Goal: Transaction & Acquisition: Purchase product/service

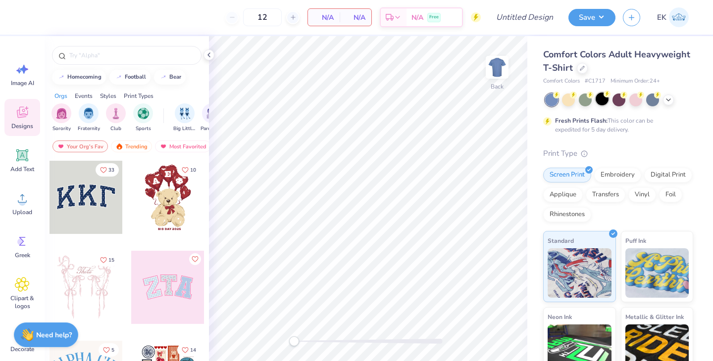
click at [604, 96] on circle at bounding box center [606, 94] width 7 height 7
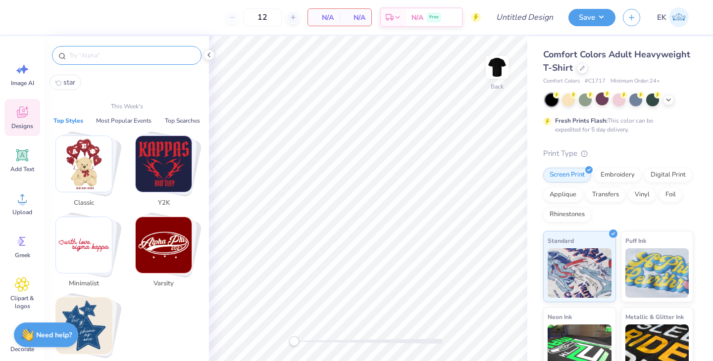
click at [88, 58] on input "text" at bounding box center [131, 55] width 127 height 10
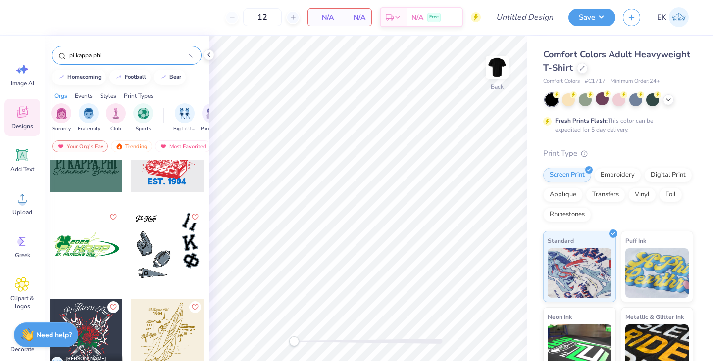
scroll to position [1220, 0]
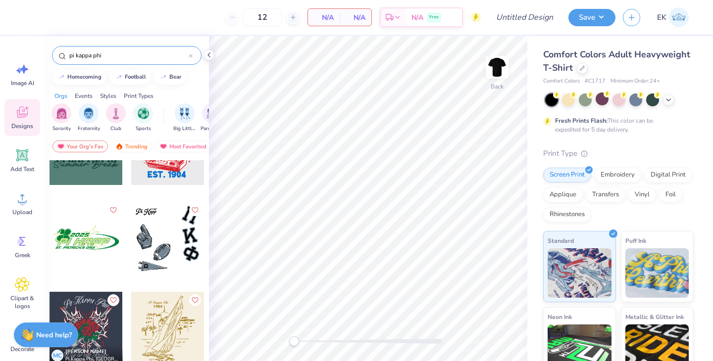
type input "pi kappa phi"
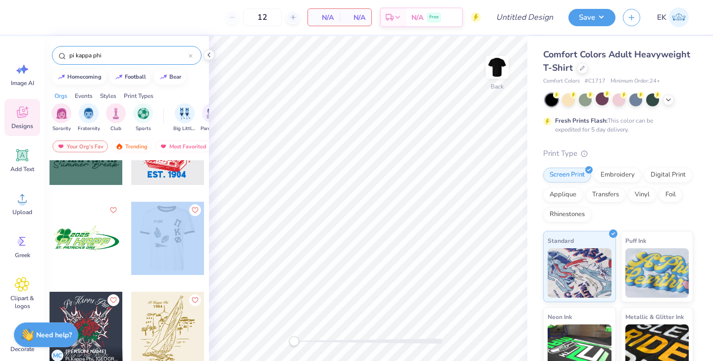
drag, startPoint x: 175, startPoint y: 231, endPoint x: 189, endPoint y: 231, distance: 14.4
click at [189, 231] on div at bounding box center [168, 238] width 220 height 73
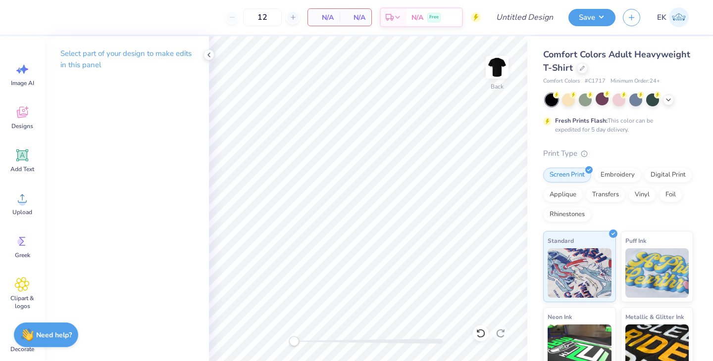
click at [130, 185] on div "Select part of your design to make edits in this panel" at bounding box center [127, 198] width 164 height 325
click at [31, 122] on span "Designs" at bounding box center [22, 126] width 22 height 8
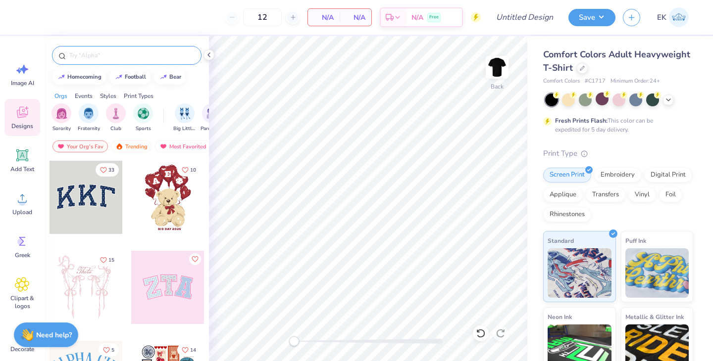
click at [84, 58] on input "text" at bounding box center [131, 55] width 127 height 10
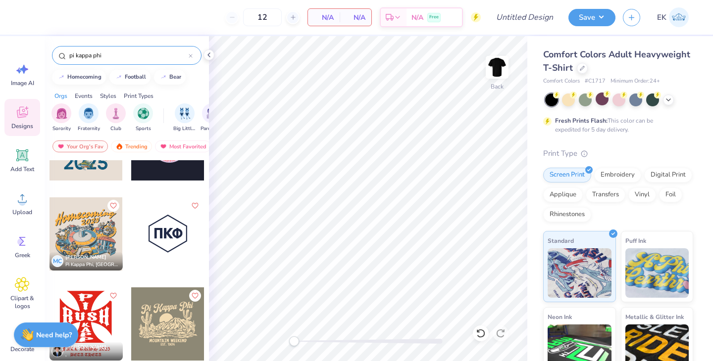
scroll to position [225, 0]
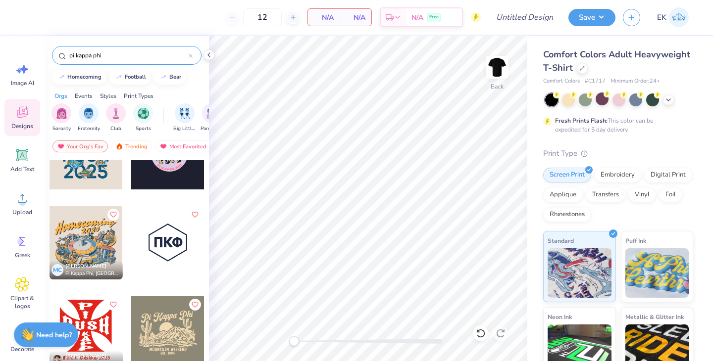
type input "pi kappa phi"
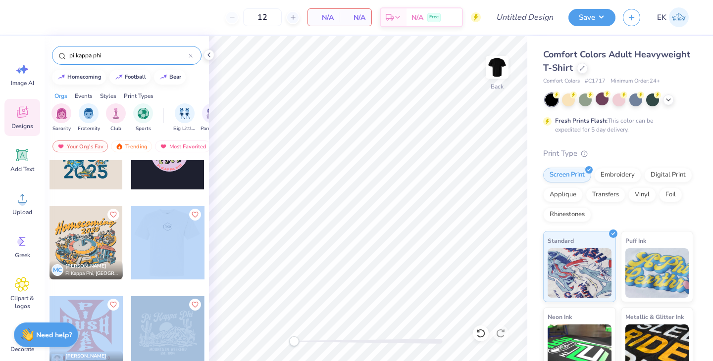
click at [408, 181] on div "12 N/A Per Item N/A Total Est. Delivery N/A Free Design Title Save EK Image AI …" at bounding box center [356, 180] width 713 height 361
click at [165, 248] on div at bounding box center [167, 242] width 73 height 73
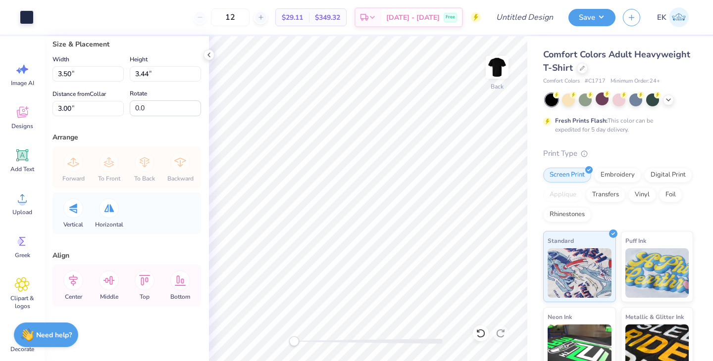
scroll to position [0, 0]
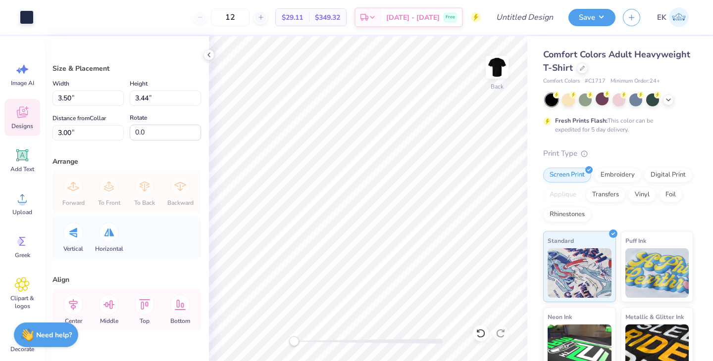
click at [24, 124] on span "Designs" at bounding box center [22, 126] width 22 height 8
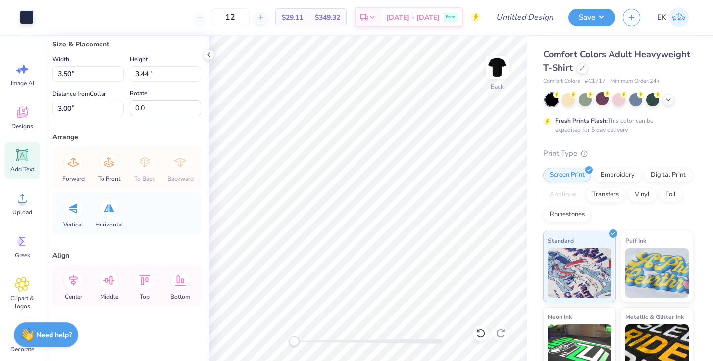
click at [22, 146] on div "Add Text" at bounding box center [22, 160] width 36 height 37
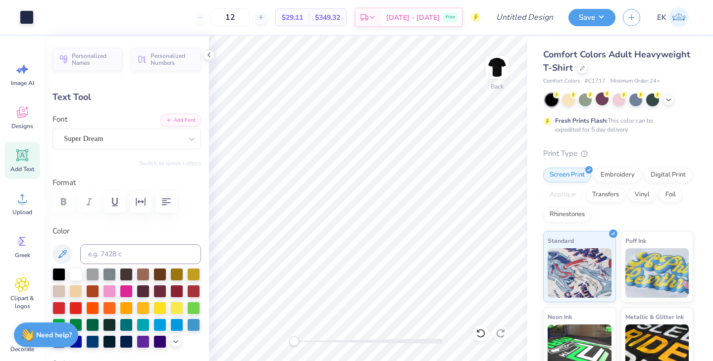
click at [675, 99] on div at bounding box center [619, 100] width 148 height 13
click at [669, 100] on icon at bounding box center [668, 99] width 8 height 8
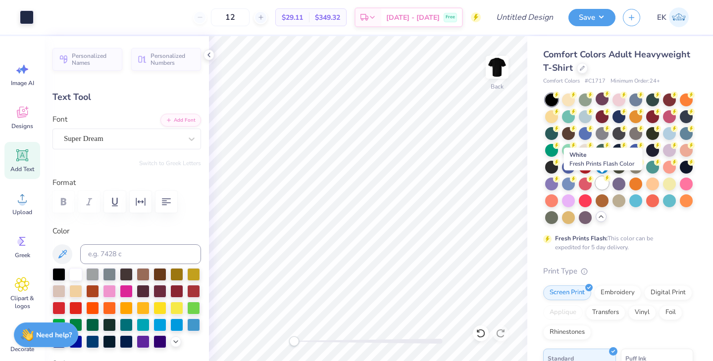
click at [607, 180] on circle at bounding box center [606, 178] width 7 height 7
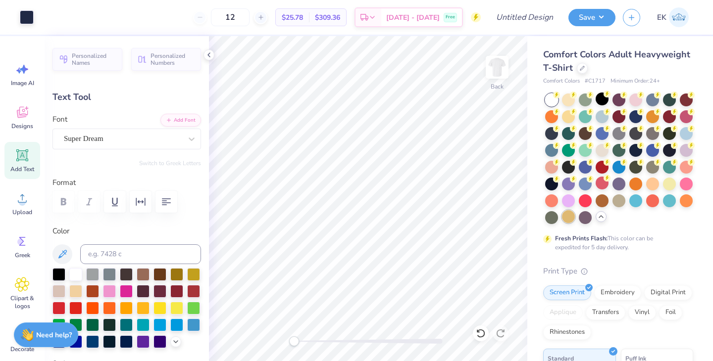
click at [566, 219] on div at bounding box center [568, 216] width 13 height 13
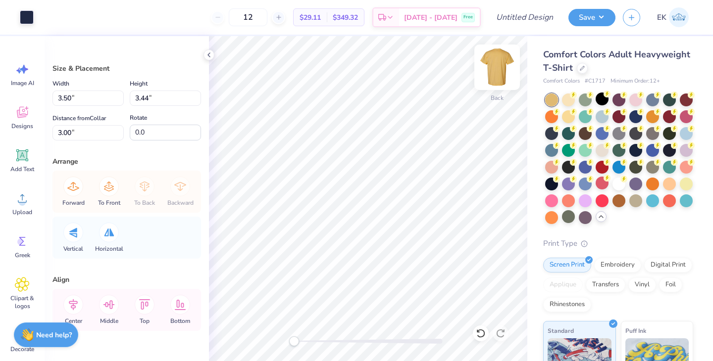
type input "2.55"
type input "0.95"
type input "4.22"
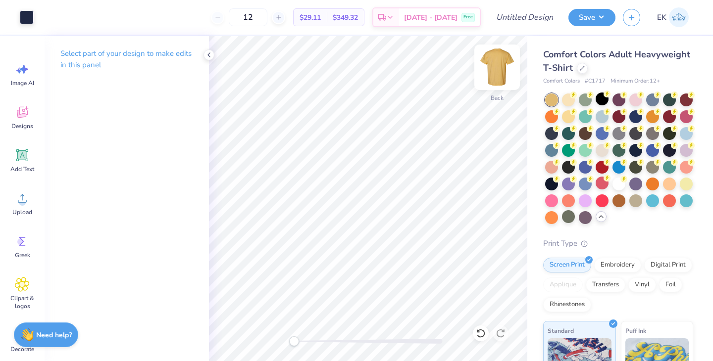
click at [493, 73] on img at bounding box center [497, 68] width 40 height 40
click at [21, 105] on icon at bounding box center [22, 112] width 15 height 15
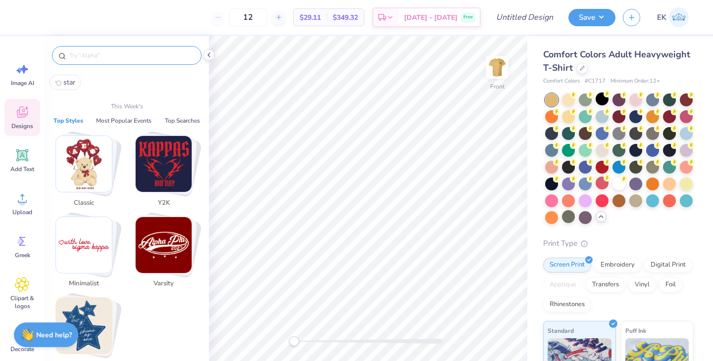
click at [113, 60] on input "text" at bounding box center [131, 55] width 127 height 10
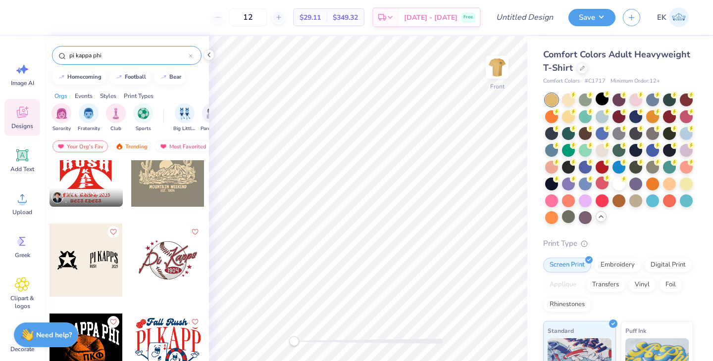
scroll to position [392, 0]
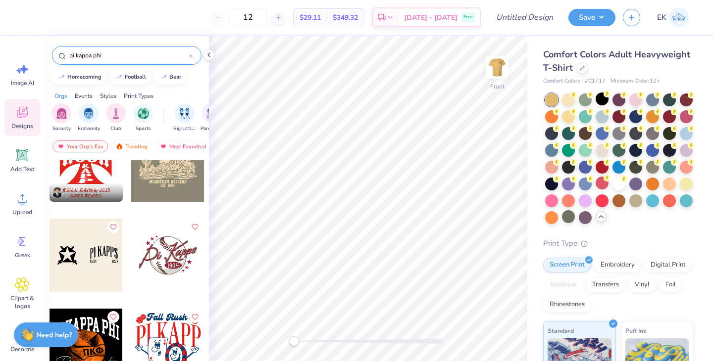
type input "pi kappa phi"
click at [80, 251] on div at bounding box center [85, 255] width 73 height 73
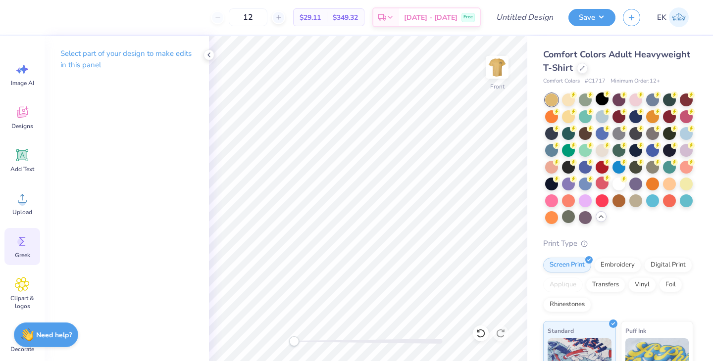
click at [19, 243] on circle at bounding box center [20, 242] width 7 height 7
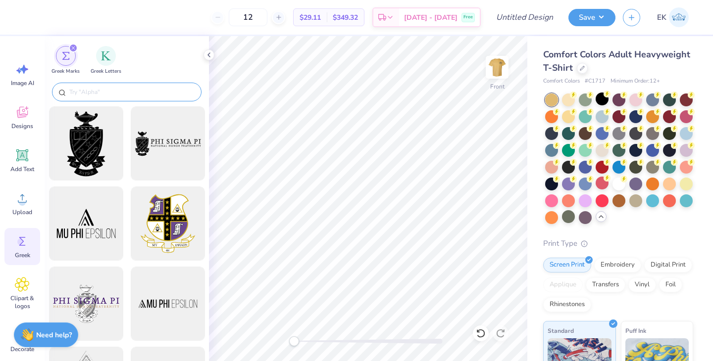
click at [91, 87] on input "text" at bounding box center [131, 92] width 127 height 10
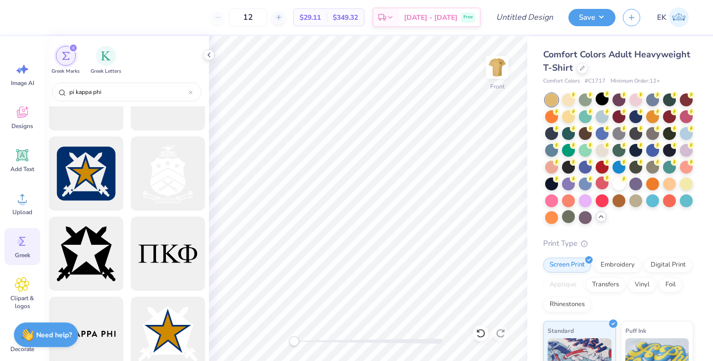
scroll to position [0, 0]
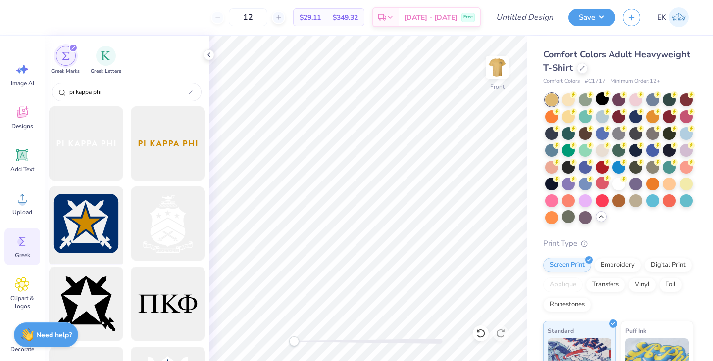
type input "pi kappa phi"
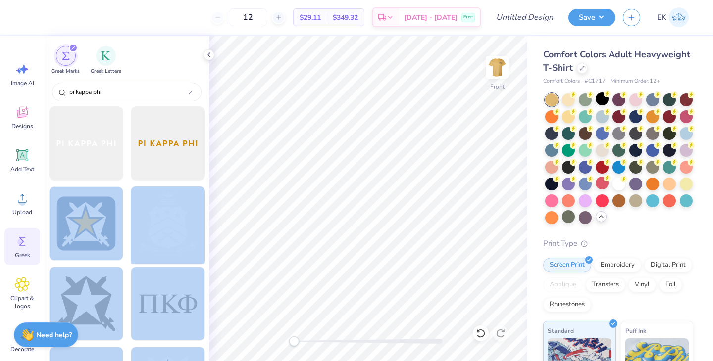
click at [277, 190] on div "12 $29.11 Per Item $349.32 Total Est. Delivery [DATE] - [DATE] Free Design Titl…" at bounding box center [356, 180] width 713 height 361
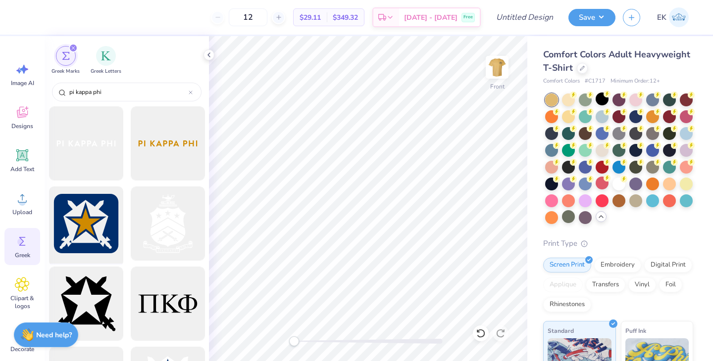
click at [87, 234] on div at bounding box center [86, 224] width 82 height 82
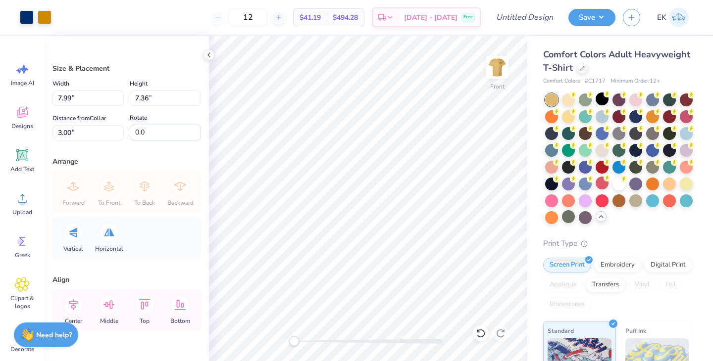
type input "7.99"
type input "7.36"
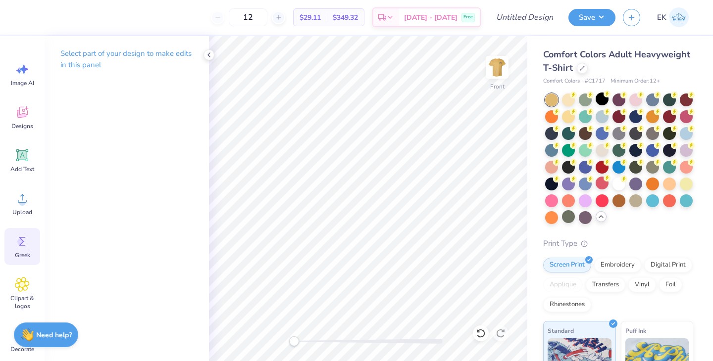
click at [21, 247] on icon at bounding box center [22, 241] width 15 height 15
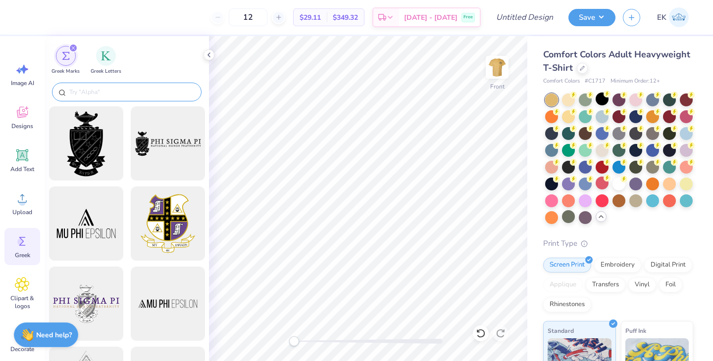
click at [91, 94] on input "text" at bounding box center [131, 92] width 127 height 10
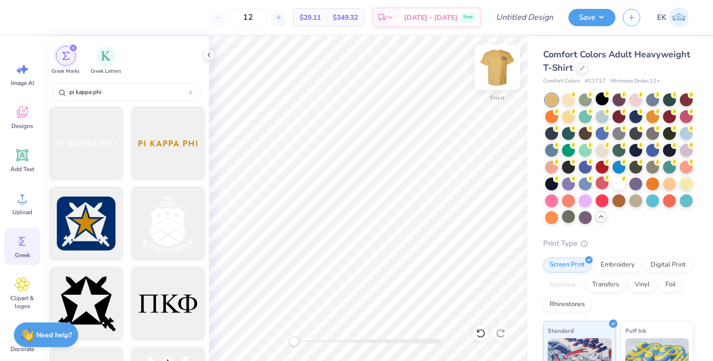
type input "pi kappa phi"
click at [498, 60] on img at bounding box center [497, 68] width 40 height 40
click at [620, 179] on icon at bounding box center [623, 178] width 7 height 7
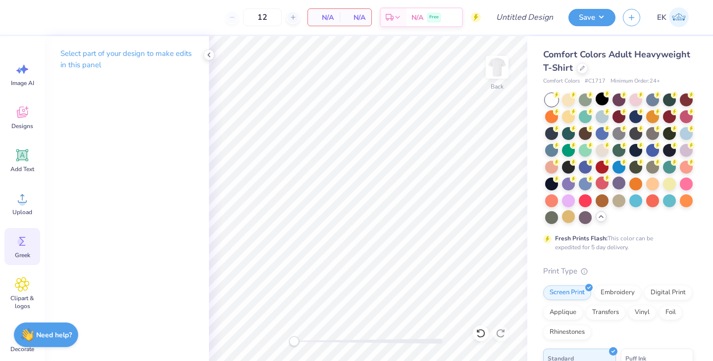
click at [21, 239] on icon at bounding box center [22, 241] width 6 height 9
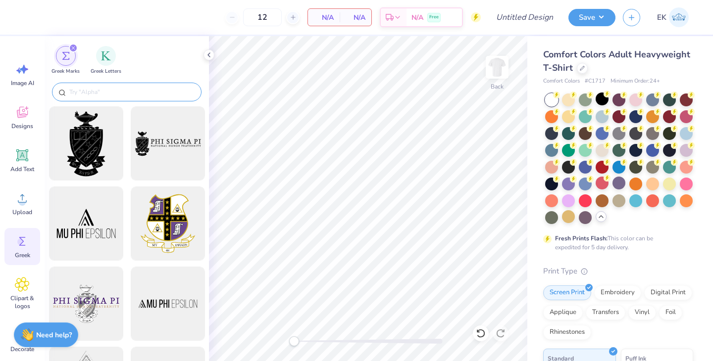
click at [87, 87] on input "text" at bounding box center [131, 92] width 127 height 10
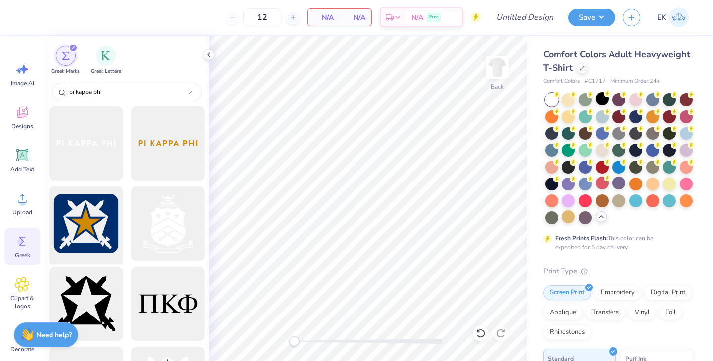
type input "pi kappa phi"
drag, startPoint x: 88, startPoint y: 210, endPoint x: 118, endPoint y: 220, distance: 31.3
click at [118, 220] on div at bounding box center [86, 224] width 82 height 82
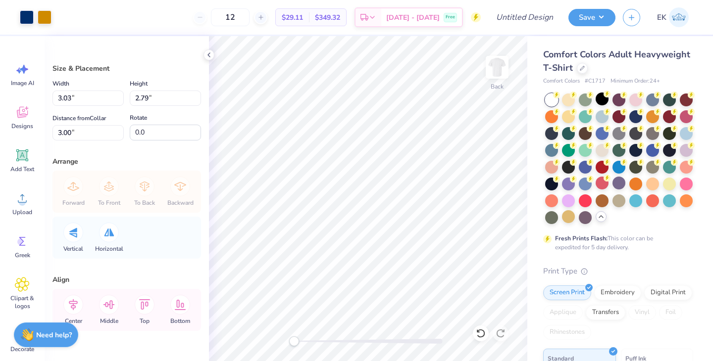
type input "3.03"
type input "2.79"
type input "2.94"
type input "2.71"
type input "3.35"
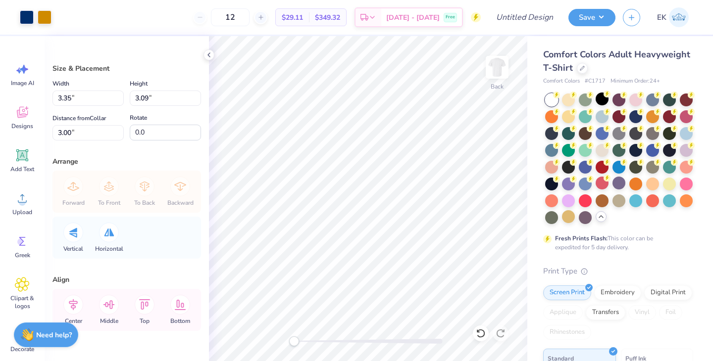
type input "3.09"
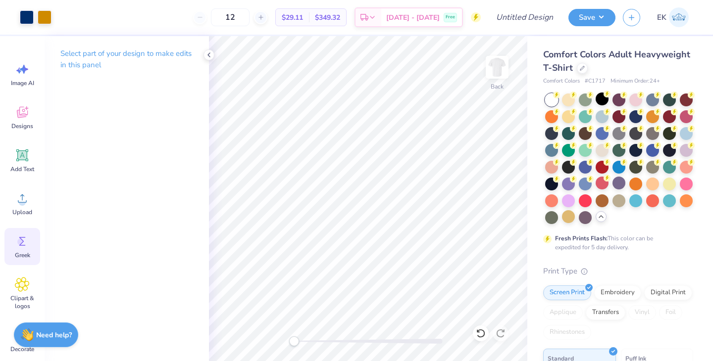
click at [16, 243] on icon at bounding box center [22, 241] width 15 height 15
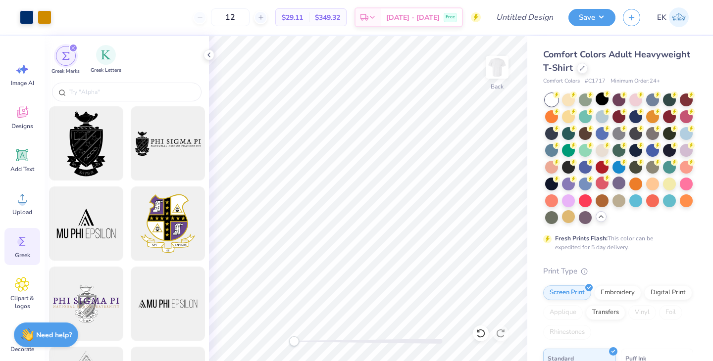
click at [98, 65] on div "Greek Letters" at bounding box center [106, 59] width 31 height 29
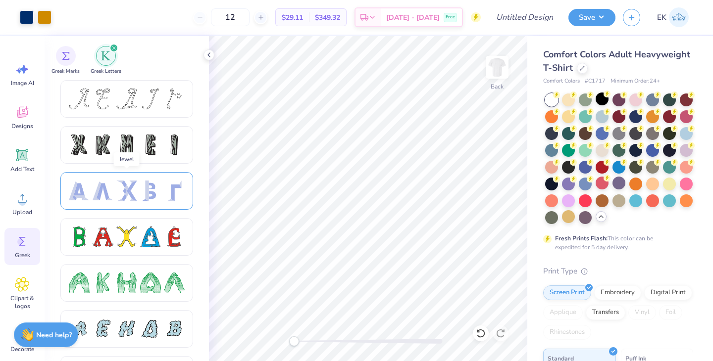
click at [94, 201] on div at bounding box center [126, 191] width 133 height 38
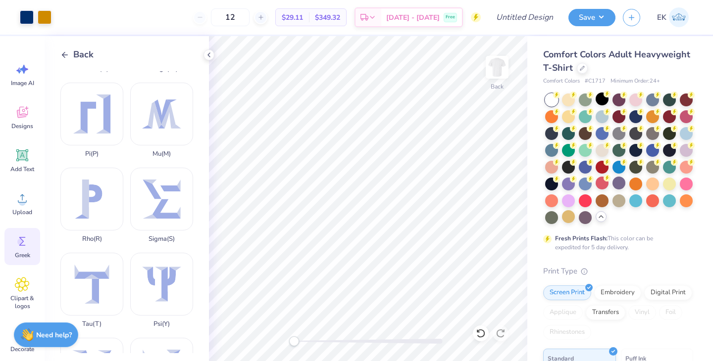
scroll to position [589, 0]
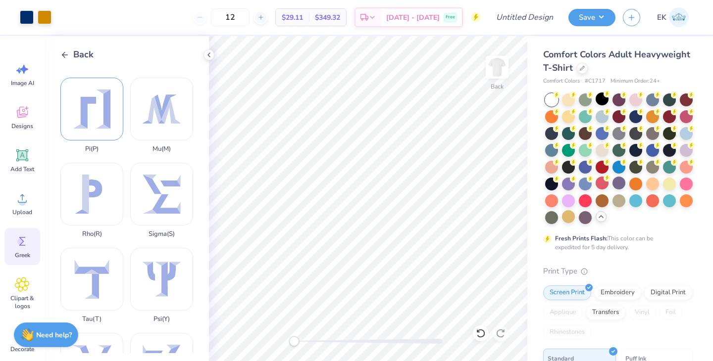
click at [102, 120] on div "Pi ( P )" at bounding box center [91, 115] width 63 height 75
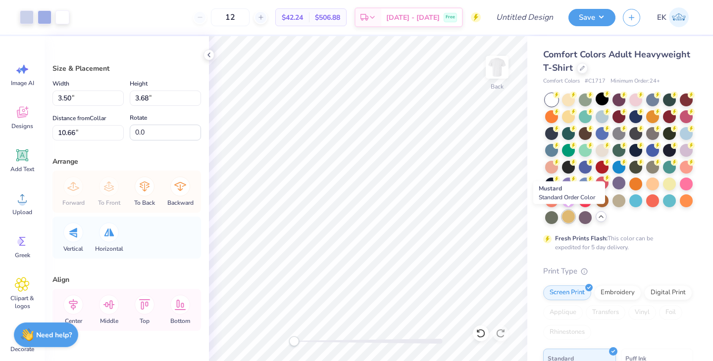
click at [563, 217] on div at bounding box center [568, 216] width 13 height 13
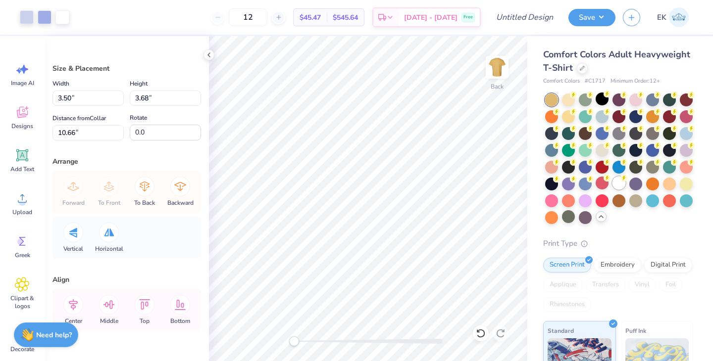
click at [620, 186] on div at bounding box center [618, 183] width 13 height 13
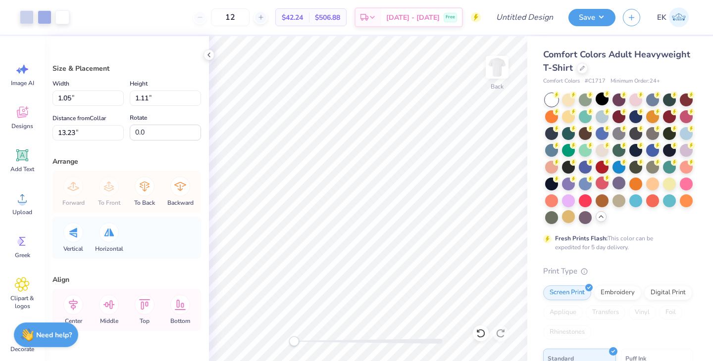
type input "1.05"
type input "1.11"
type input "13.23"
click at [19, 251] on span "Greek" at bounding box center [22, 255] width 15 height 8
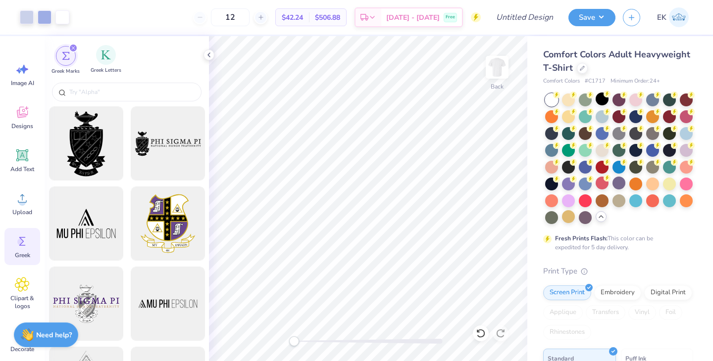
click at [105, 67] on span "Greek Letters" at bounding box center [106, 70] width 31 height 7
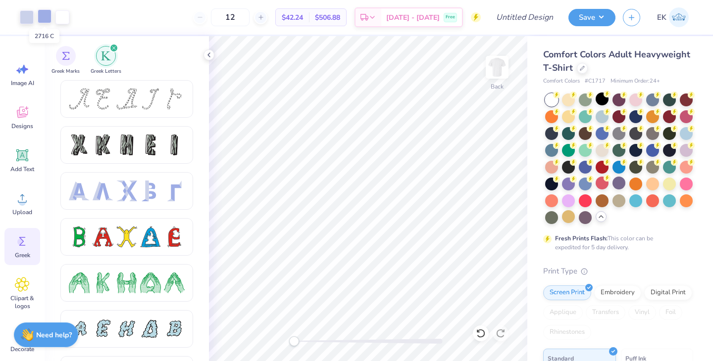
click at [43, 21] on div at bounding box center [45, 16] width 14 height 14
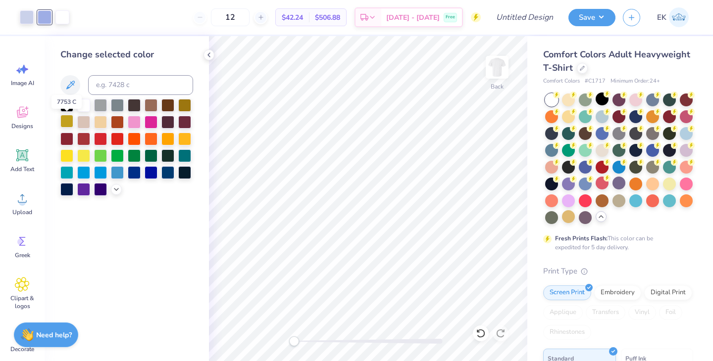
click at [67, 119] on div at bounding box center [66, 121] width 13 height 13
click at [25, 17] on div at bounding box center [27, 16] width 14 height 14
click at [69, 86] on icon at bounding box center [70, 85] width 12 height 12
click at [62, 20] on div at bounding box center [62, 16] width 14 height 14
click at [168, 170] on div at bounding box center [167, 171] width 13 height 13
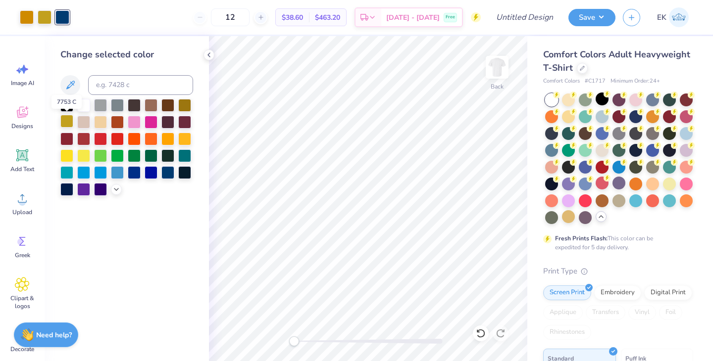
click at [65, 122] on div at bounding box center [66, 121] width 13 height 13
click at [46, 21] on div at bounding box center [45, 17] width 14 height 14
click at [116, 189] on icon at bounding box center [116, 189] width 8 height 8
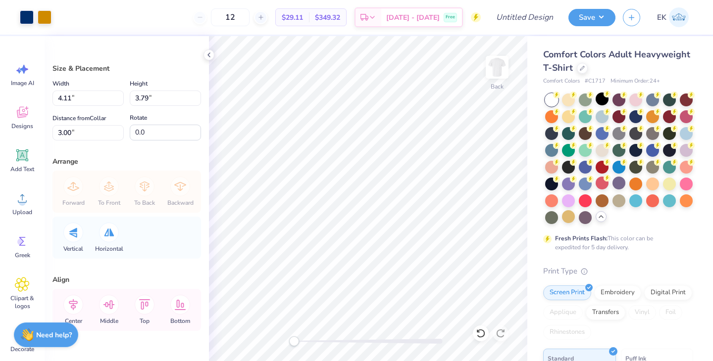
type input "4.11"
type input "3.79"
type input "6.46"
type input "5.96"
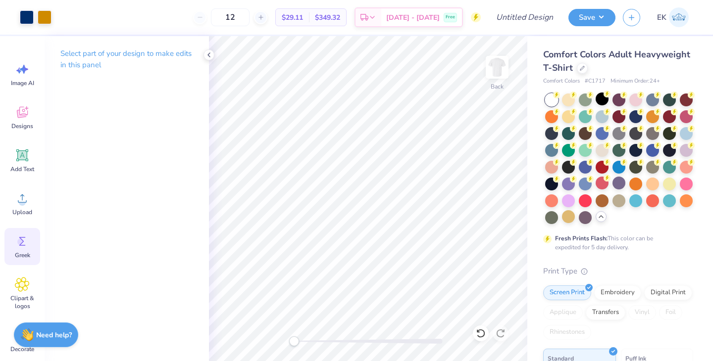
click at [22, 243] on circle at bounding box center [20, 242] width 7 height 7
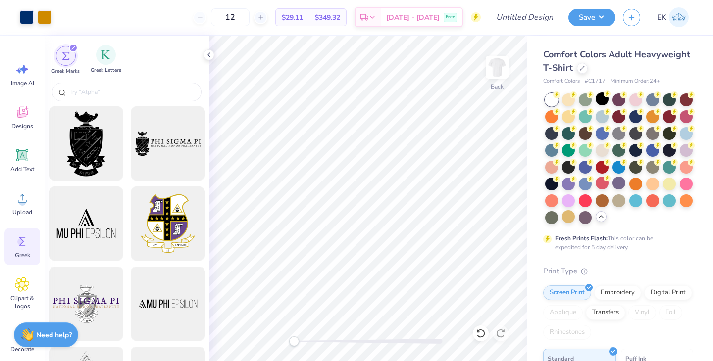
click at [104, 67] on span "Greek Letters" at bounding box center [106, 70] width 31 height 7
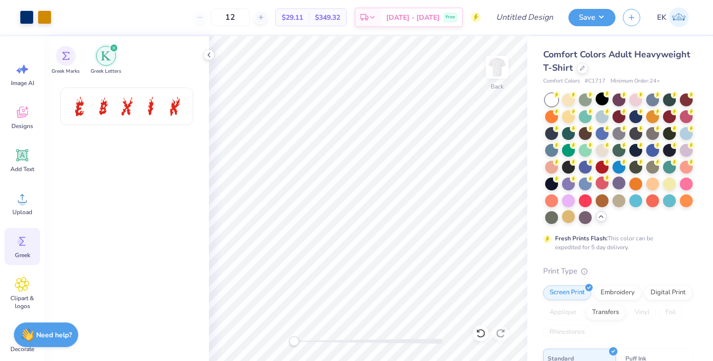
scroll to position [0, 0]
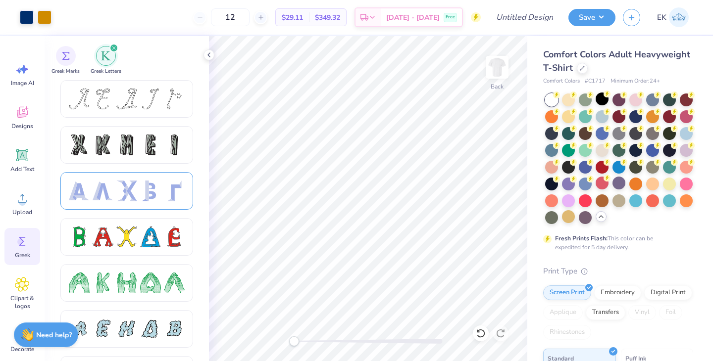
click at [131, 191] on div at bounding box center [126, 191] width 21 height 21
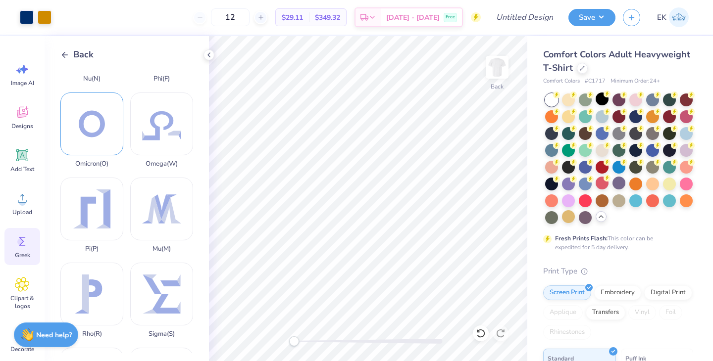
scroll to position [490, 0]
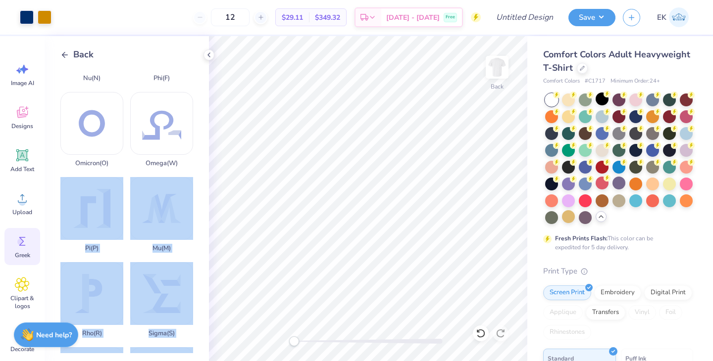
click at [355, 215] on div "Art colors 12 $29.11 Per Item $349.32 Total Est. Delivery [DATE] - [DATE] Free …" at bounding box center [356, 180] width 713 height 361
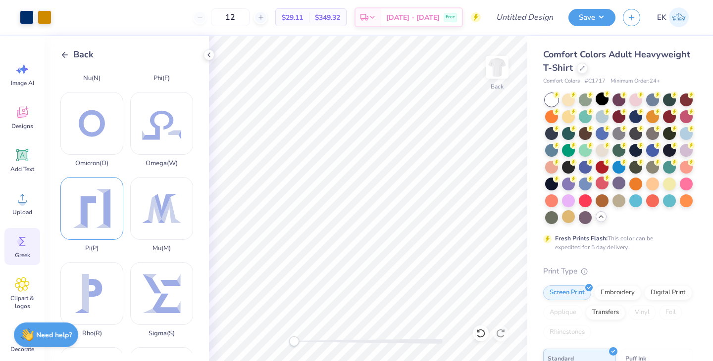
click at [93, 212] on div "Pi ( P )" at bounding box center [91, 214] width 63 height 75
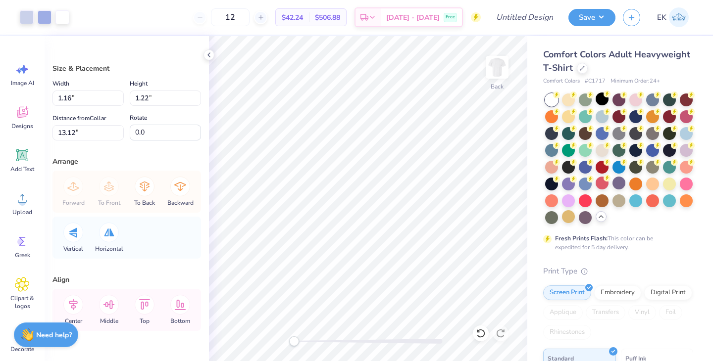
type input "1.16"
type input "1.22"
type input "13.12"
type input "1.41"
type input "1.48"
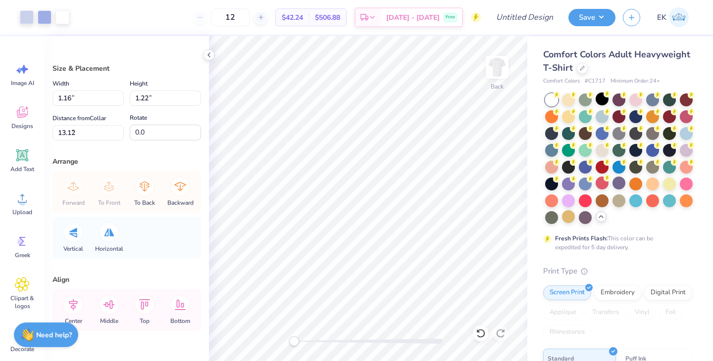
type input "3.00"
type input "1.81"
type input "1.90"
type input "8.96"
click at [24, 252] on span "Greek" at bounding box center [22, 255] width 15 height 8
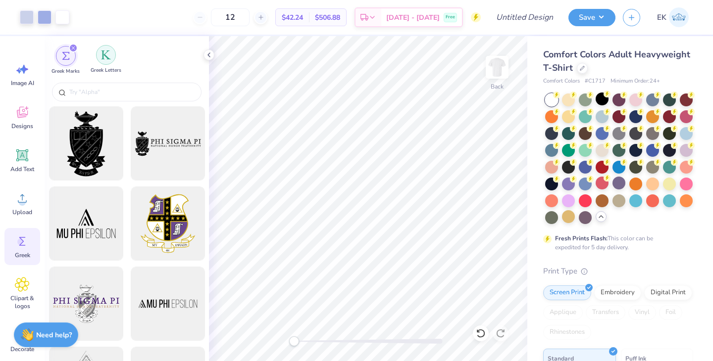
click at [100, 61] on div "filter for Greek Letters" at bounding box center [106, 55] width 20 height 20
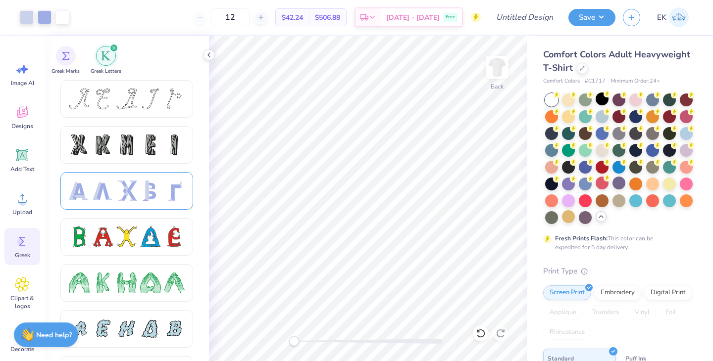
click at [109, 185] on div at bounding box center [103, 191] width 21 height 21
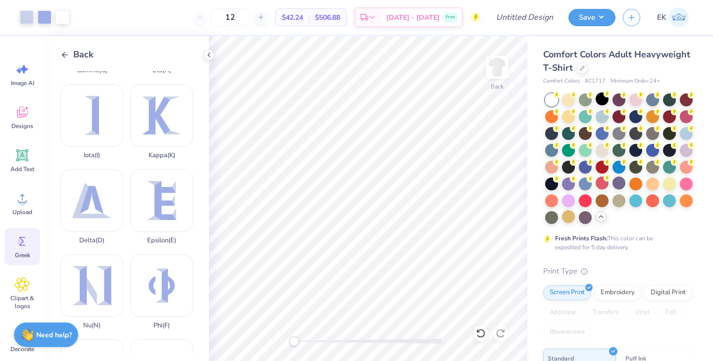
scroll to position [232, 0]
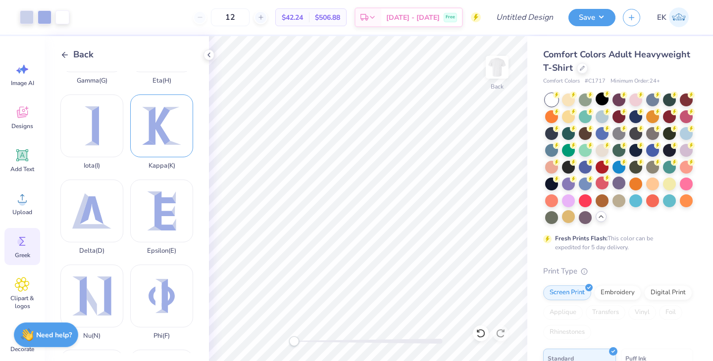
click at [162, 139] on div "Kappa ( K )" at bounding box center [161, 132] width 63 height 75
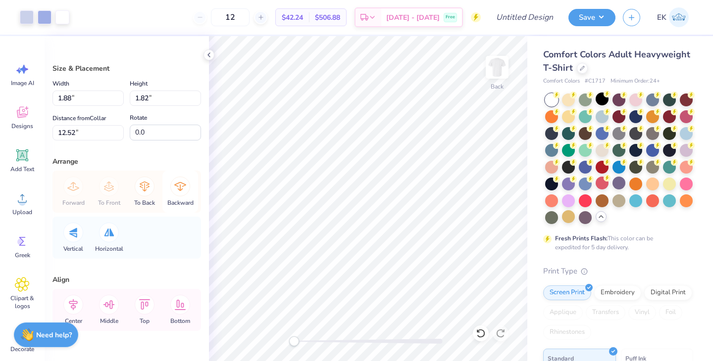
type input "1.88"
type input "1.82"
type input "12.52"
click at [19, 241] on circle at bounding box center [20, 242] width 7 height 7
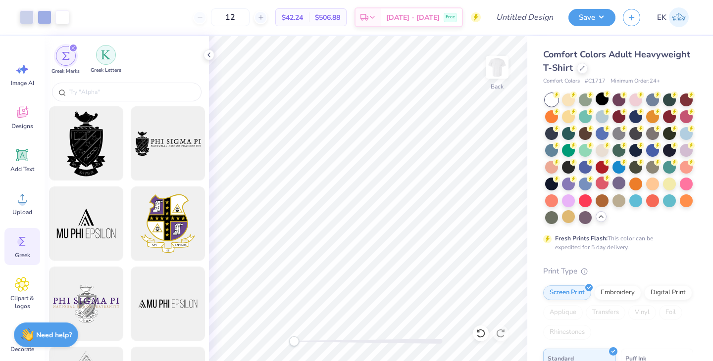
click at [105, 55] on img "filter for Greek Letters" at bounding box center [106, 55] width 10 height 10
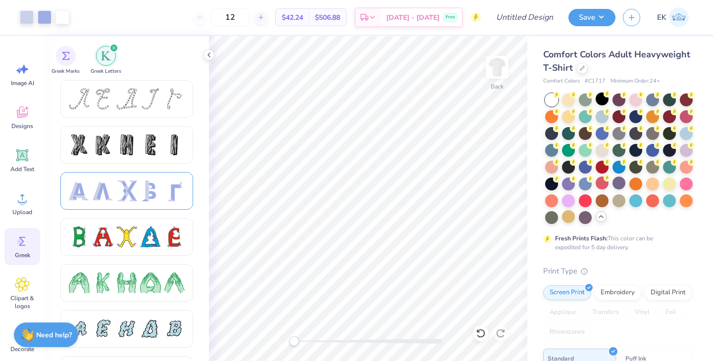
click at [97, 192] on div at bounding box center [103, 191] width 21 height 21
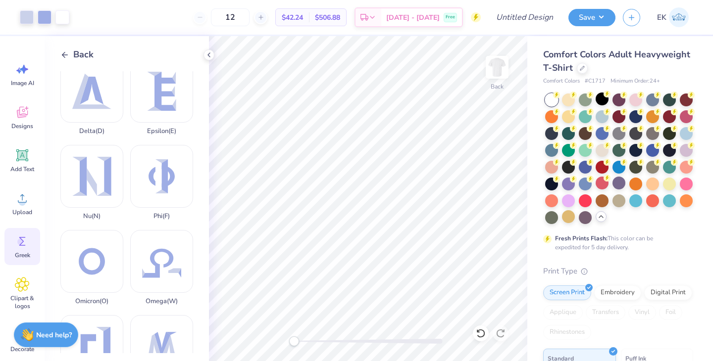
scroll to position [363, 0]
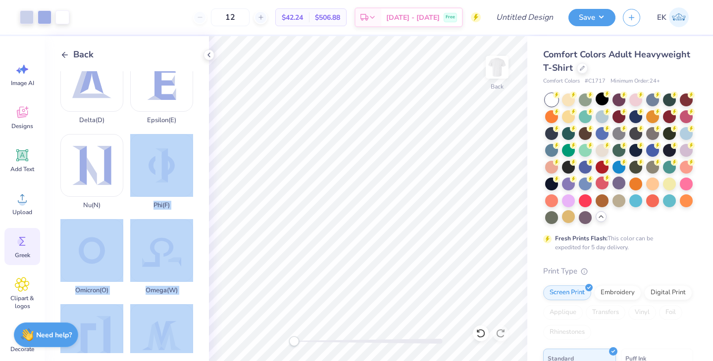
click at [210, 196] on div "Art colors 12 $42.24 Per Item $506.88 Total Est. Delivery [DATE] - [DATE] Free …" at bounding box center [356, 180] width 713 height 361
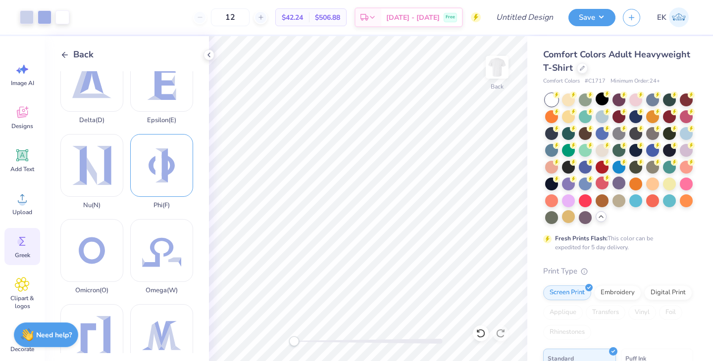
click at [162, 190] on div "Phi ( F )" at bounding box center [161, 171] width 63 height 75
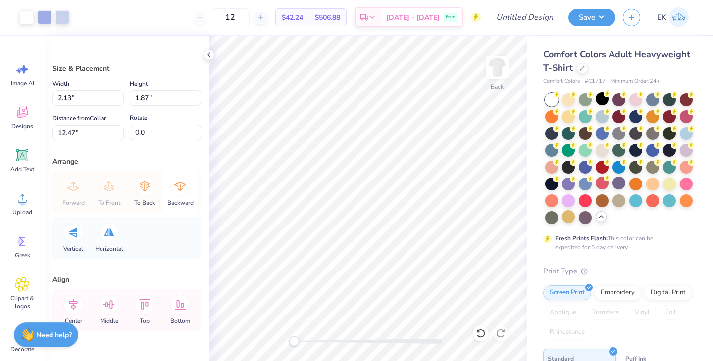
type input "2.13"
type input "1.87"
type input "12.47"
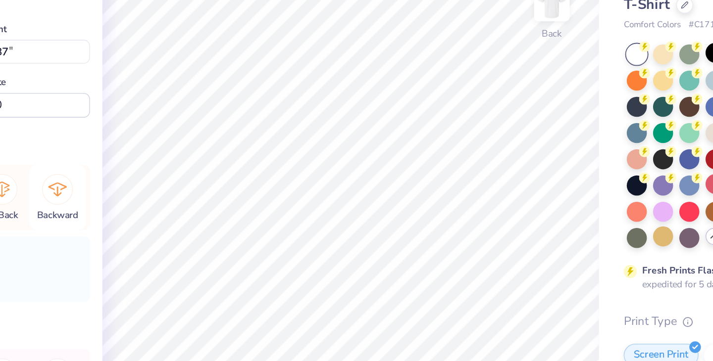
type input "1.81"
type input "1.90"
type input "8.96"
type input "1.88"
type input "1.82"
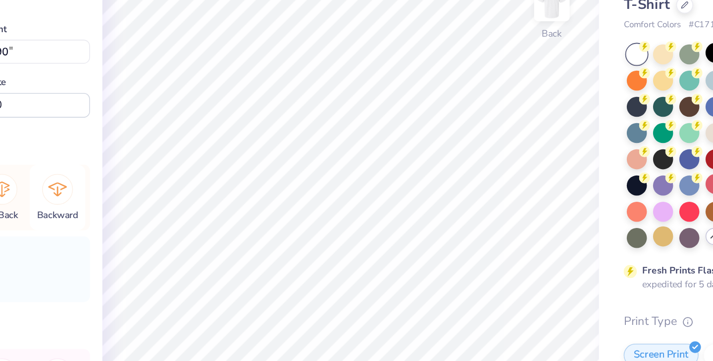
type input "9.00"
type input "2.13"
type input "1.87"
type input "8.95"
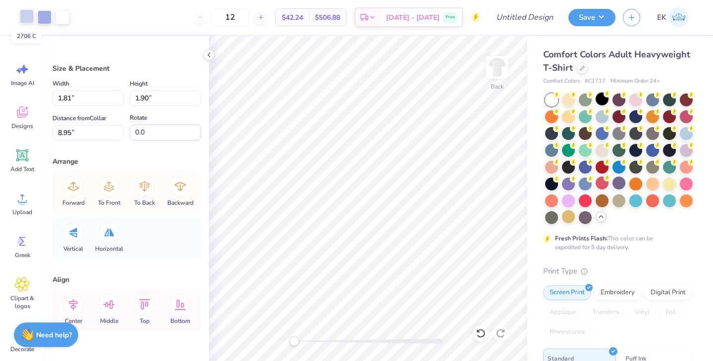
click at [28, 18] on div at bounding box center [27, 16] width 14 height 14
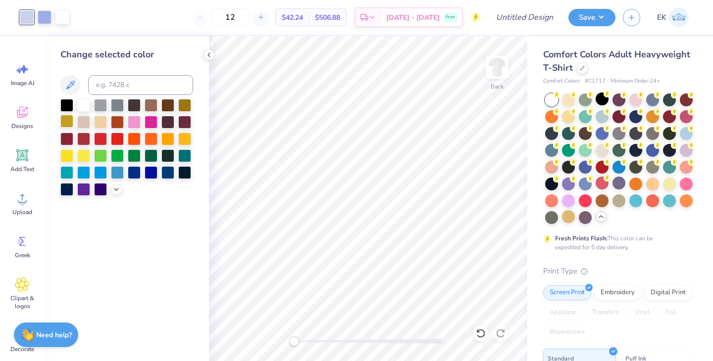
click at [66, 121] on div at bounding box center [66, 121] width 13 height 13
click at [183, 103] on div at bounding box center [184, 104] width 13 height 13
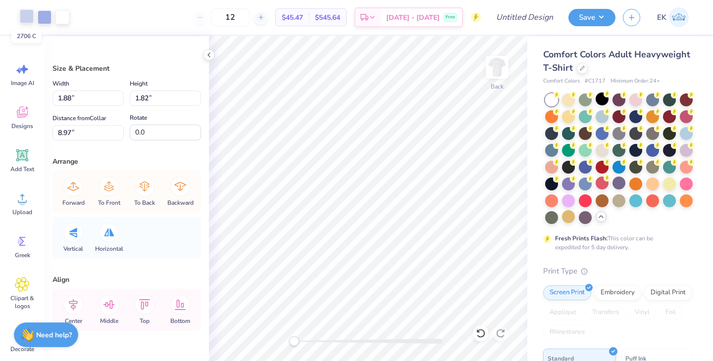
click at [31, 14] on div at bounding box center [27, 16] width 14 height 14
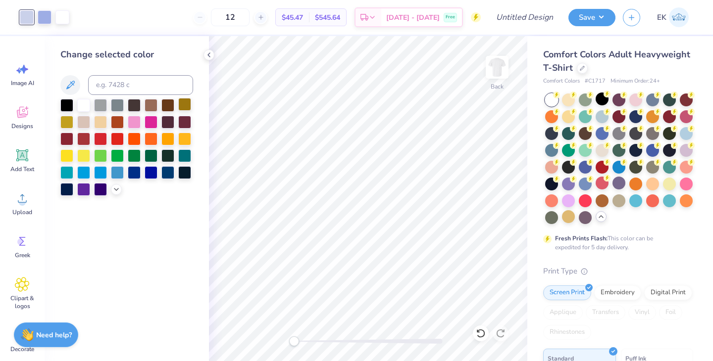
click at [185, 105] on div at bounding box center [184, 104] width 13 height 13
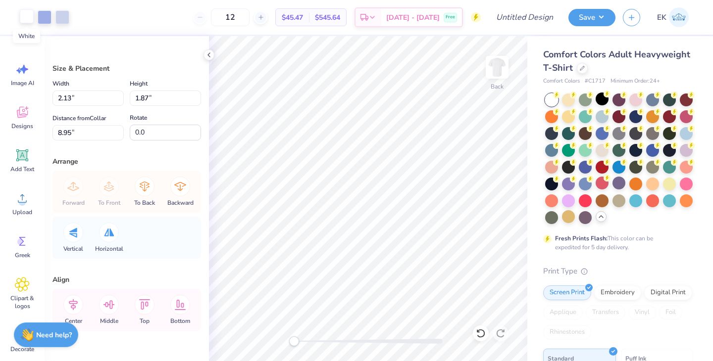
click at [31, 15] on div at bounding box center [27, 16] width 14 height 14
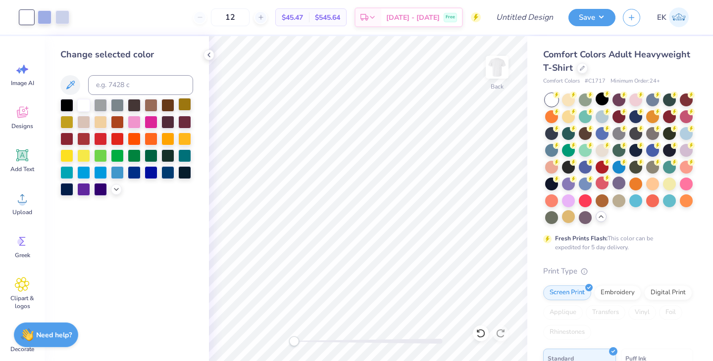
click at [188, 106] on div at bounding box center [184, 104] width 13 height 13
click at [67, 122] on div at bounding box center [66, 121] width 13 height 13
click at [43, 16] on div at bounding box center [45, 16] width 14 height 14
click at [32, 17] on div at bounding box center [27, 16] width 14 height 14
click at [86, 103] on div at bounding box center [83, 104] width 13 height 13
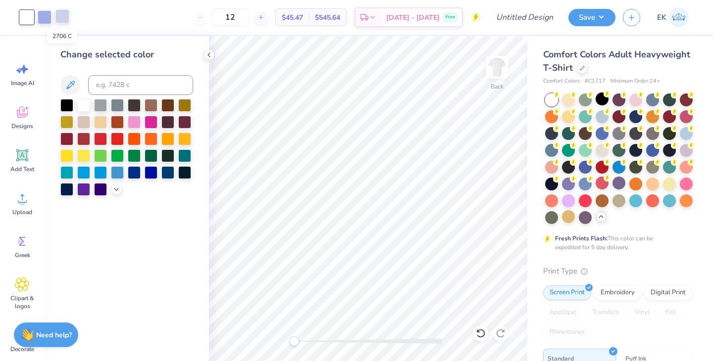
click at [63, 20] on div at bounding box center [62, 16] width 14 height 14
click at [188, 104] on div at bounding box center [184, 104] width 13 height 13
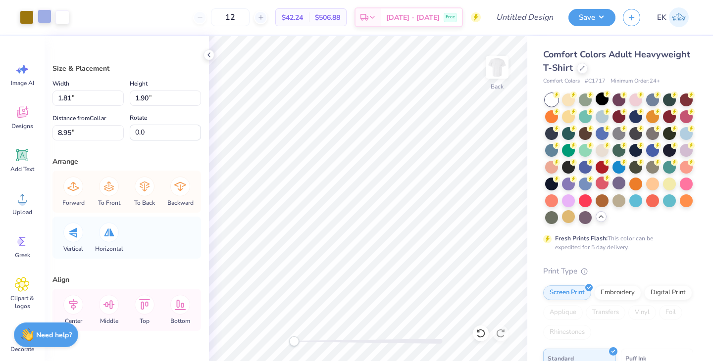
click at [45, 17] on div at bounding box center [45, 16] width 14 height 14
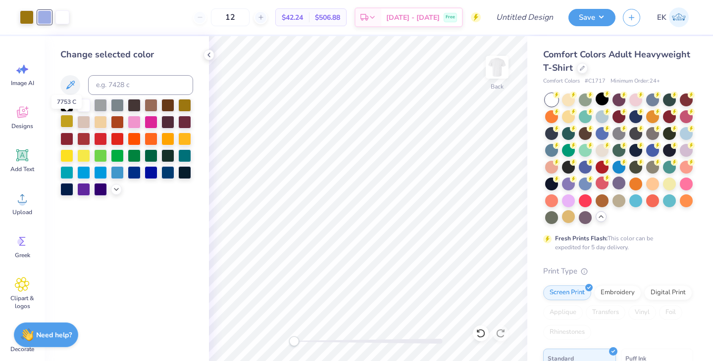
click at [69, 122] on div at bounding box center [66, 121] width 13 height 13
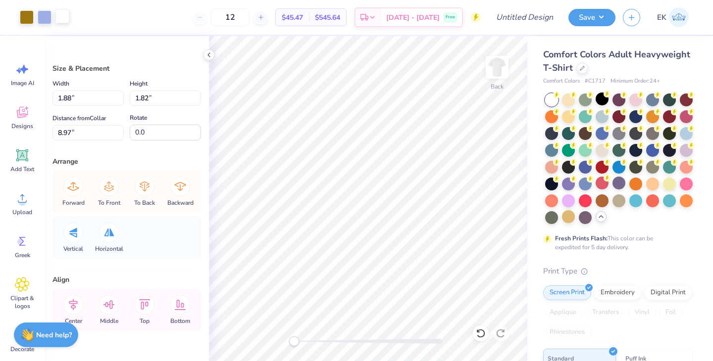
click at [56, 17] on div at bounding box center [62, 16] width 14 height 14
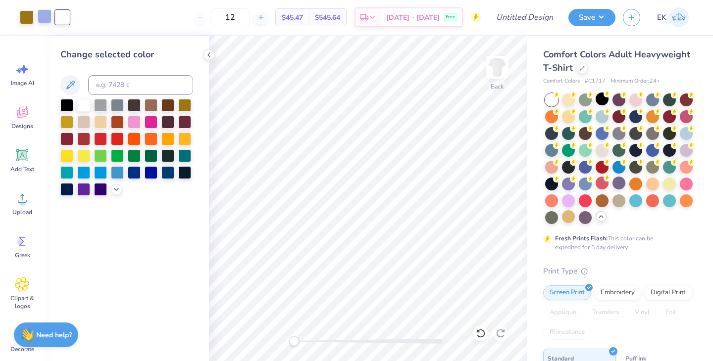
click at [45, 14] on div at bounding box center [45, 16] width 14 height 14
click at [68, 120] on div at bounding box center [66, 121] width 13 height 13
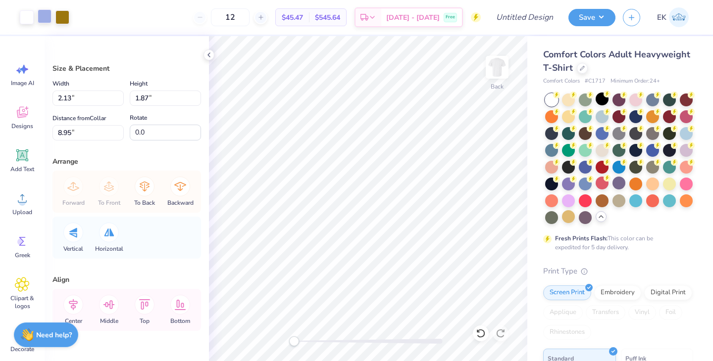
click at [49, 15] on div at bounding box center [45, 16] width 14 height 14
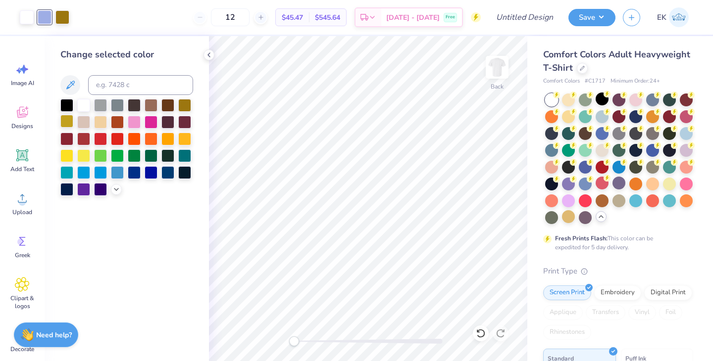
click at [63, 121] on div at bounding box center [66, 121] width 13 height 13
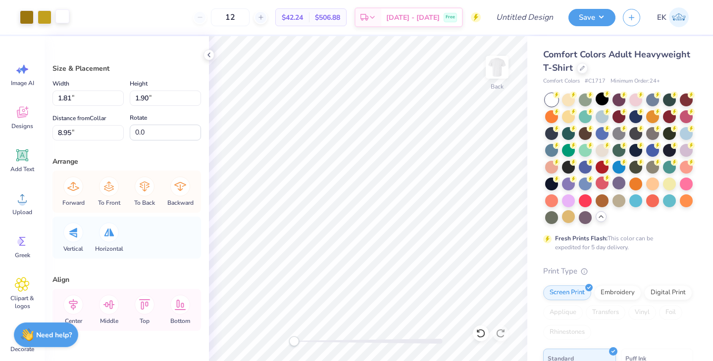
click at [61, 15] on div at bounding box center [62, 16] width 14 height 14
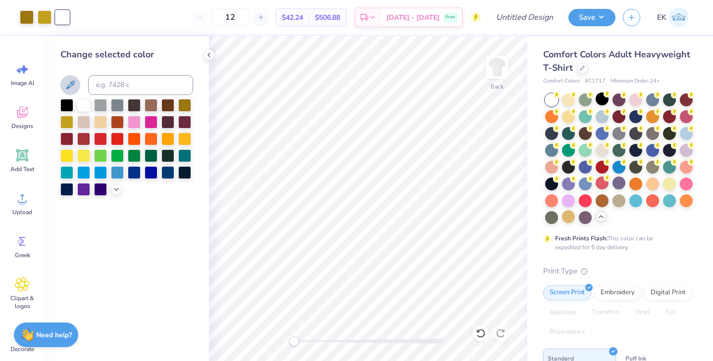
click at [65, 85] on icon at bounding box center [70, 85] width 12 height 12
click at [56, 22] on div at bounding box center [62, 16] width 14 height 14
click at [78, 83] on button at bounding box center [70, 85] width 20 height 20
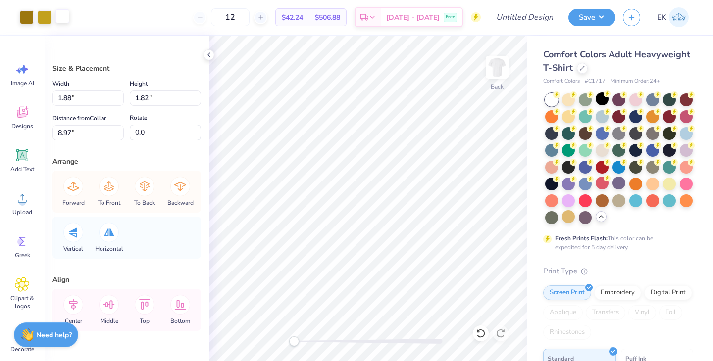
click at [66, 22] on div at bounding box center [62, 16] width 14 height 14
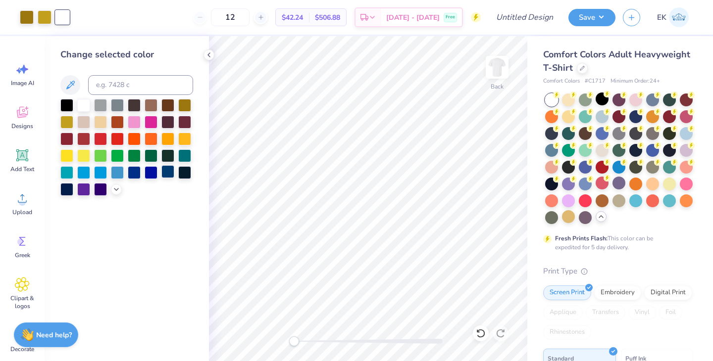
click at [166, 173] on div at bounding box center [167, 171] width 13 height 13
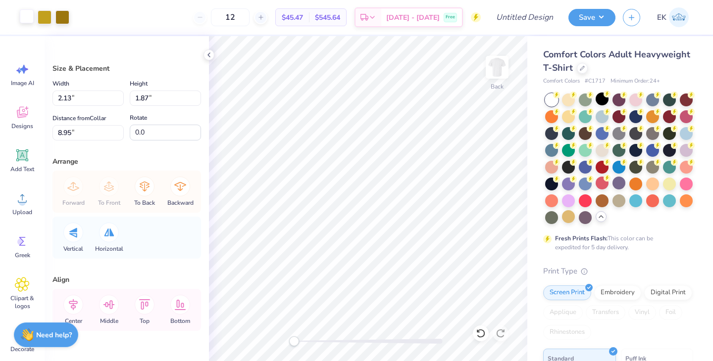
click at [28, 14] on div at bounding box center [27, 16] width 14 height 14
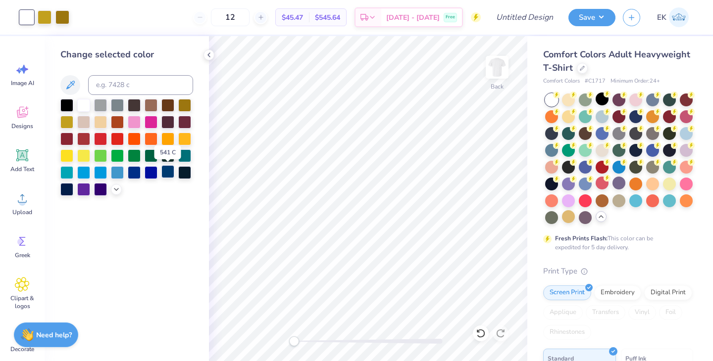
click at [166, 174] on div at bounding box center [167, 171] width 13 height 13
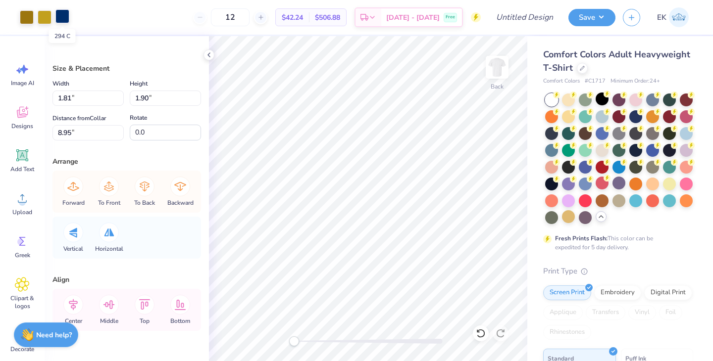
click at [66, 13] on div at bounding box center [62, 16] width 14 height 14
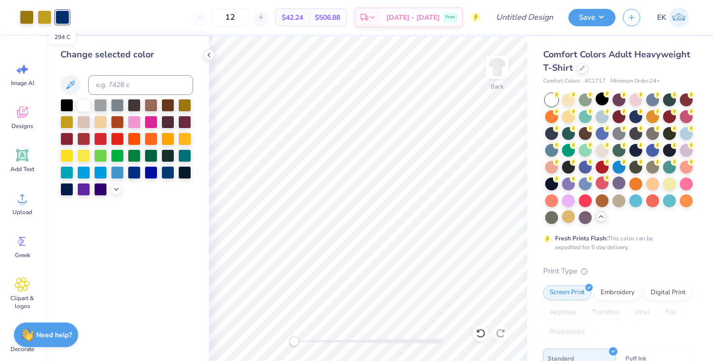
click at [63, 16] on div at bounding box center [62, 17] width 14 height 14
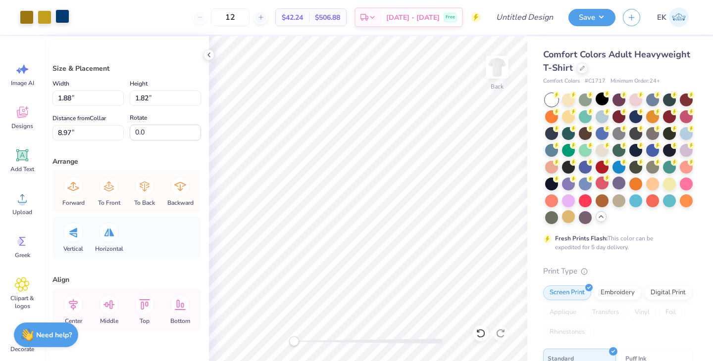
click at [63, 16] on div at bounding box center [62, 16] width 14 height 14
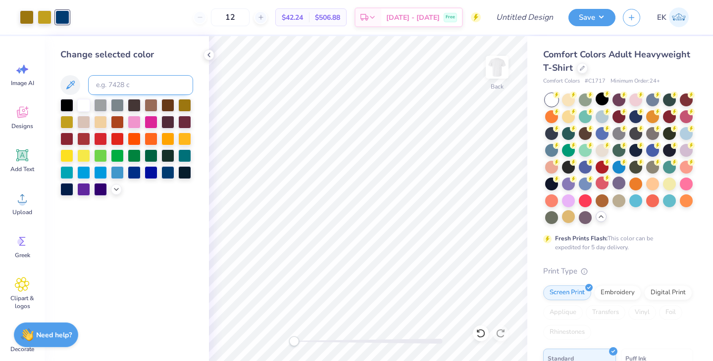
click at [109, 87] on input at bounding box center [140, 85] width 105 height 20
type input "294"
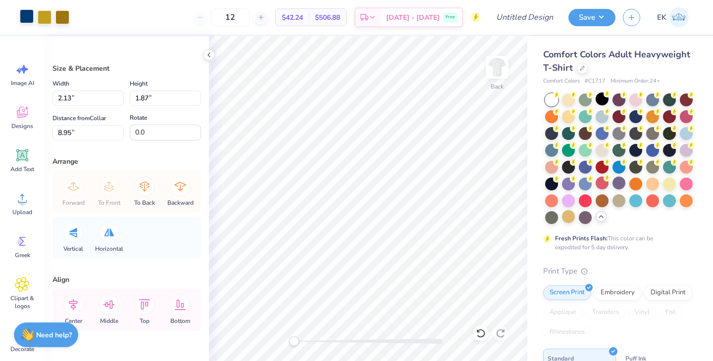
click at [23, 17] on div at bounding box center [27, 16] width 14 height 14
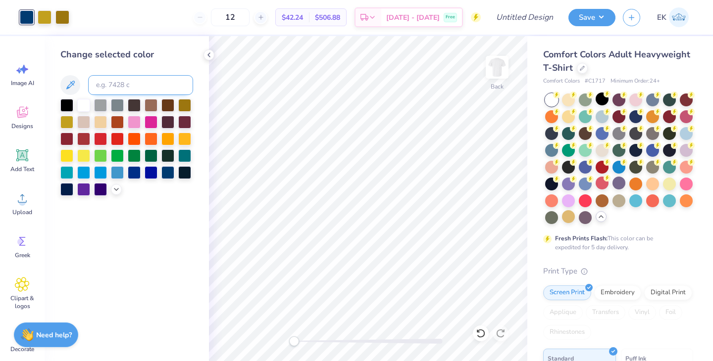
click at [102, 80] on input at bounding box center [140, 85] width 105 height 20
type input "294"
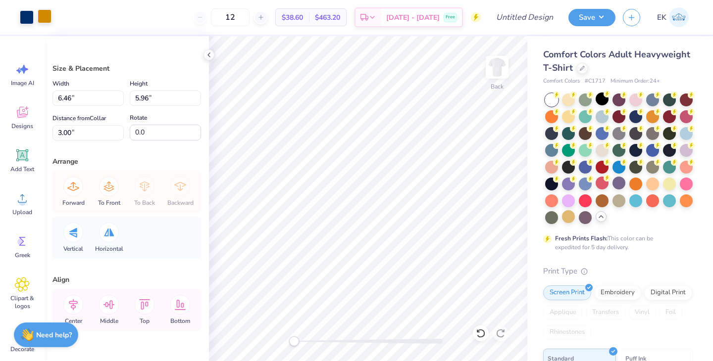
click at [44, 10] on div at bounding box center [45, 16] width 14 height 14
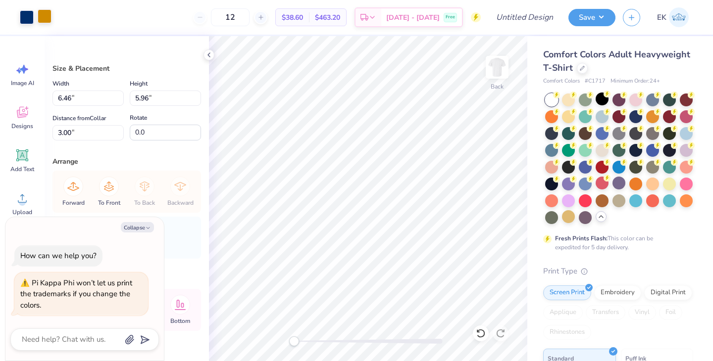
click at [47, 19] on div at bounding box center [45, 16] width 14 height 14
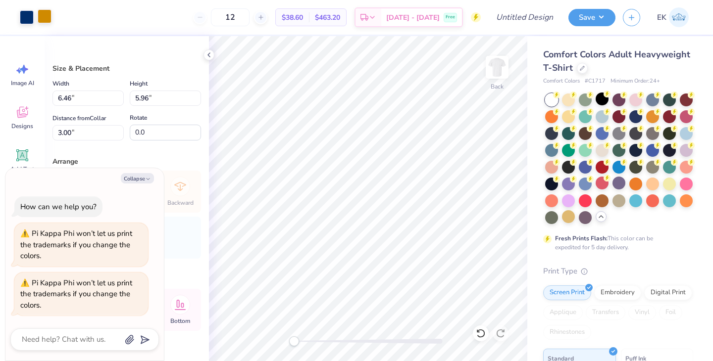
click at [48, 17] on div at bounding box center [45, 16] width 14 height 14
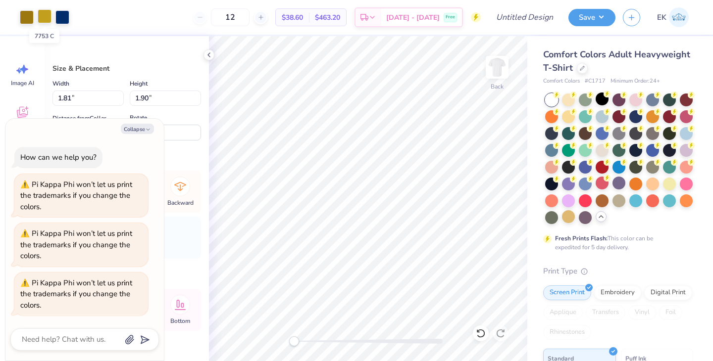
click at [45, 22] on div at bounding box center [45, 16] width 14 height 14
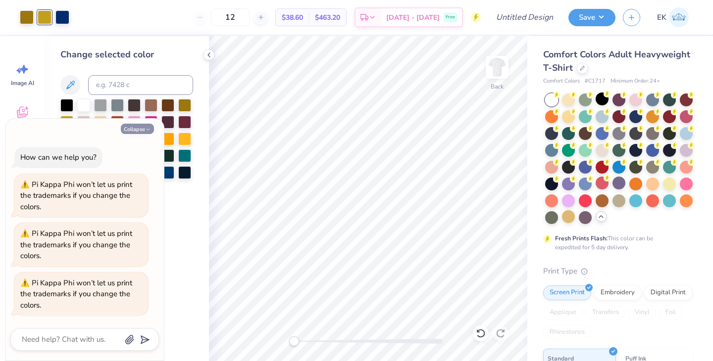
click at [139, 133] on button "Collapse" at bounding box center [137, 129] width 33 height 10
type textarea "x"
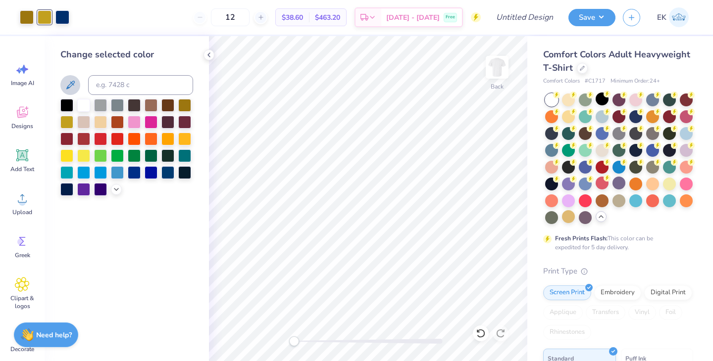
click at [70, 84] on icon at bounding box center [70, 85] width 8 height 8
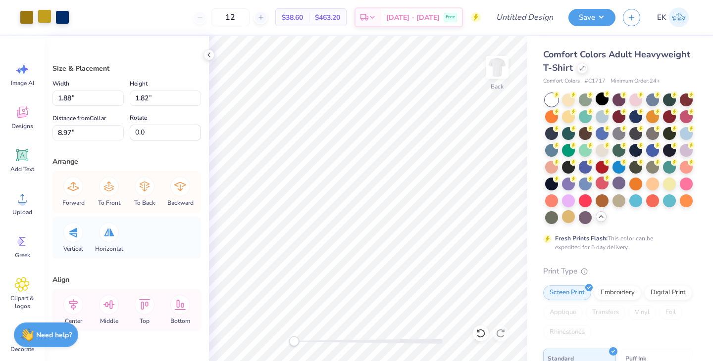
click at [44, 15] on div at bounding box center [45, 16] width 14 height 14
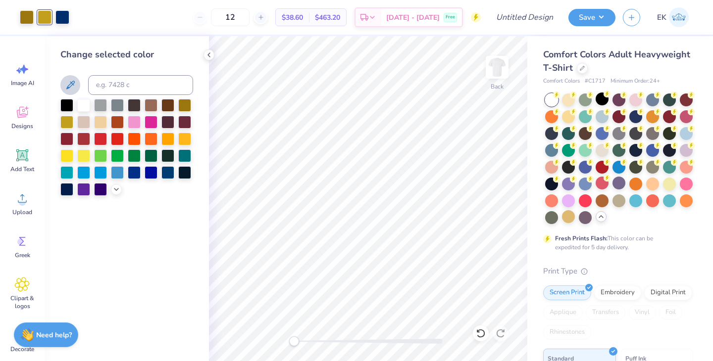
click at [67, 83] on icon at bounding box center [70, 85] width 12 height 12
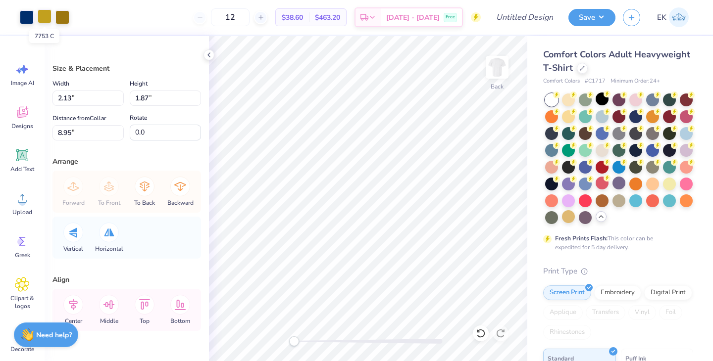
click at [41, 16] on div at bounding box center [45, 16] width 14 height 14
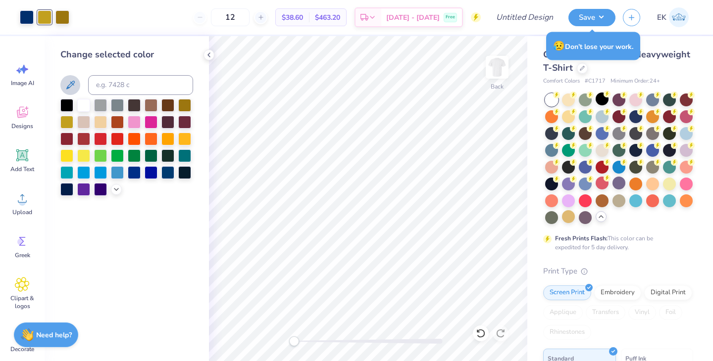
click at [69, 90] on icon at bounding box center [70, 85] width 12 height 12
click at [47, 20] on div at bounding box center [45, 16] width 14 height 14
click at [74, 84] on icon at bounding box center [70, 85] width 12 height 12
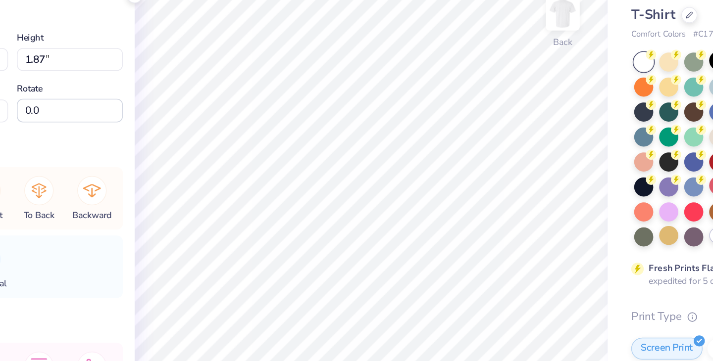
type input "1.78"
type input "1.87"
type input "8.99"
type input "2.13"
type input "8.95"
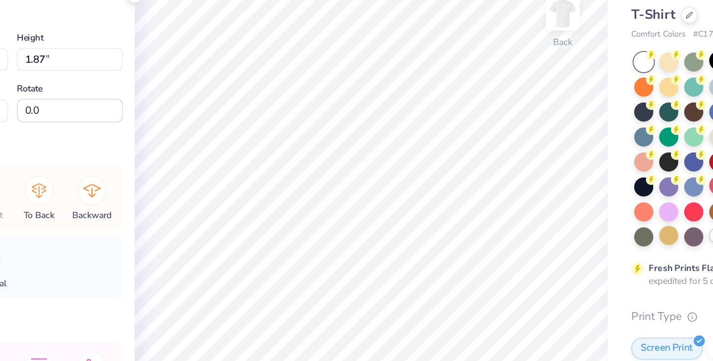
type input "1.88"
type input "1.82"
type input "8.97"
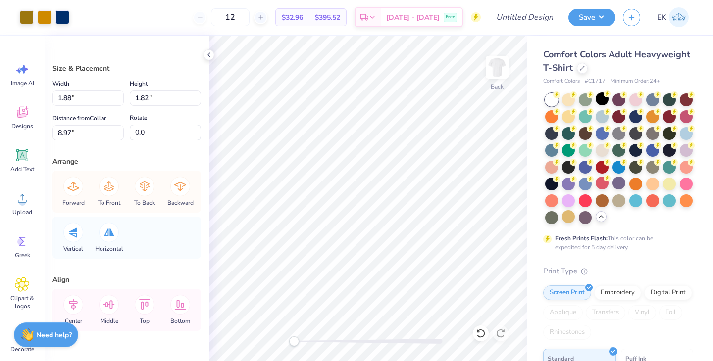
type input "1.88"
type input "1.82"
type input "8.97"
type input "2.13"
type input "1.87"
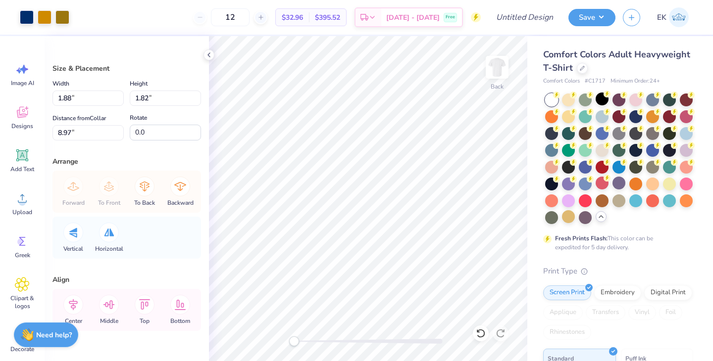
type input "8.95"
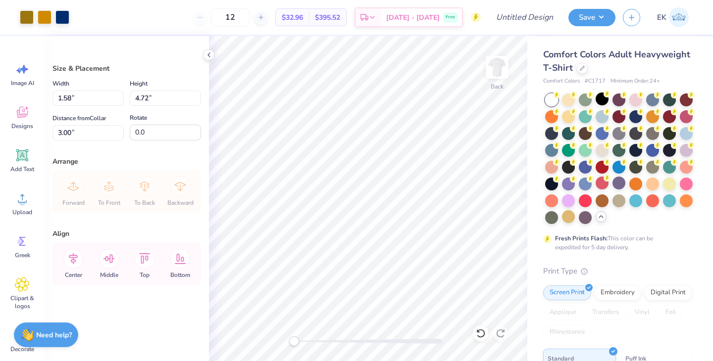
type input "1.58"
type input "4.72"
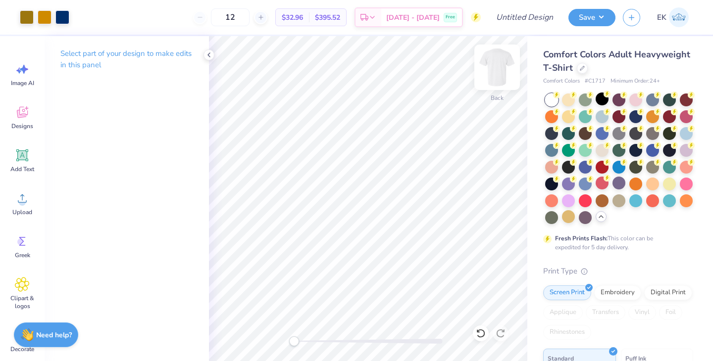
click at [497, 70] on img at bounding box center [497, 68] width 40 height 40
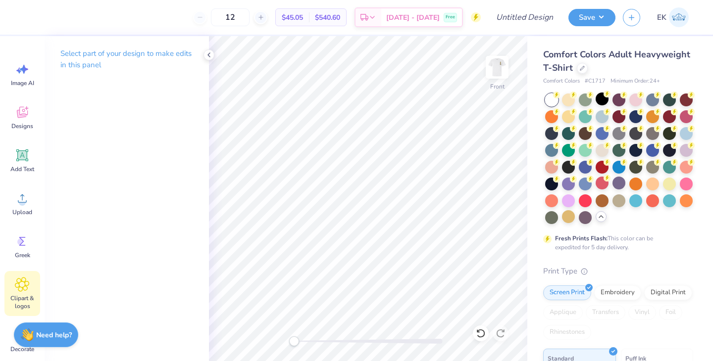
click at [22, 274] on div "Clipart & logos" at bounding box center [22, 293] width 36 height 45
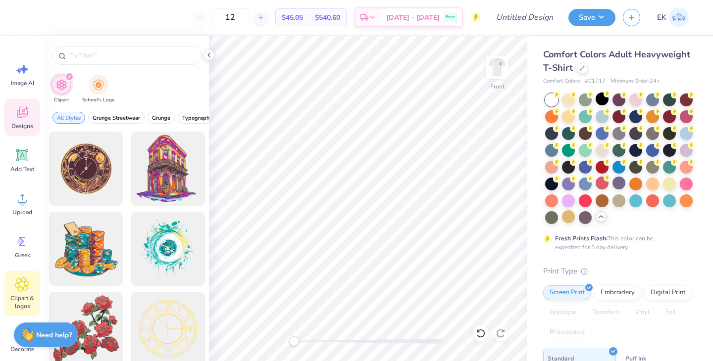
click at [20, 124] on span "Designs" at bounding box center [22, 126] width 22 height 8
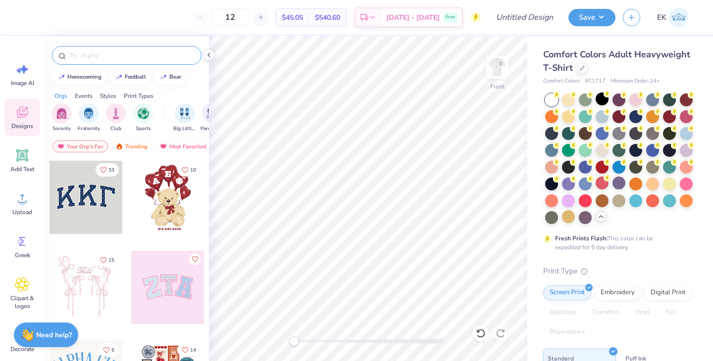
click at [82, 59] on input "text" at bounding box center [131, 55] width 127 height 10
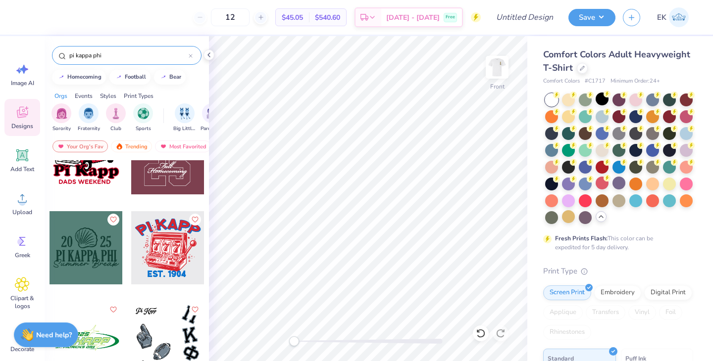
scroll to position [1121, 0]
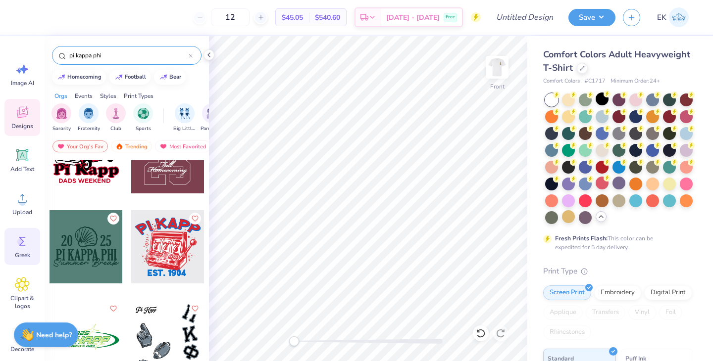
type input "pi kappa phi"
click at [20, 246] on icon at bounding box center [22, 241] width 15 height 15
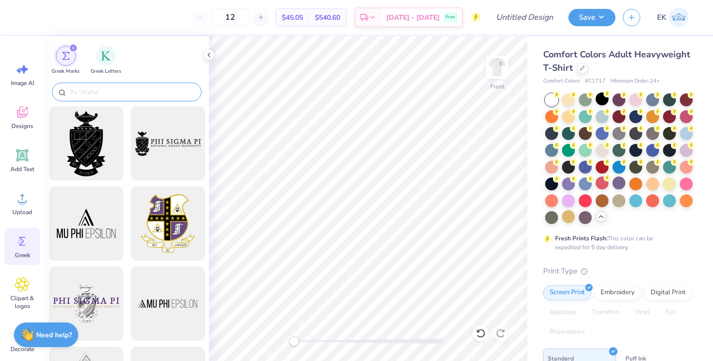
click at [101, 91] on input "text" at bounding box center [131, 92] width 127 height 10
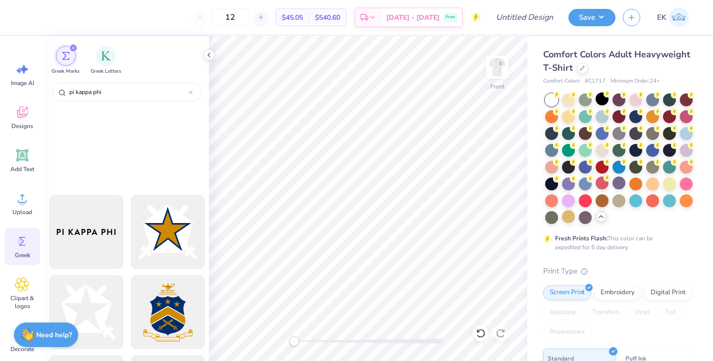
scroll to position [0, 0]
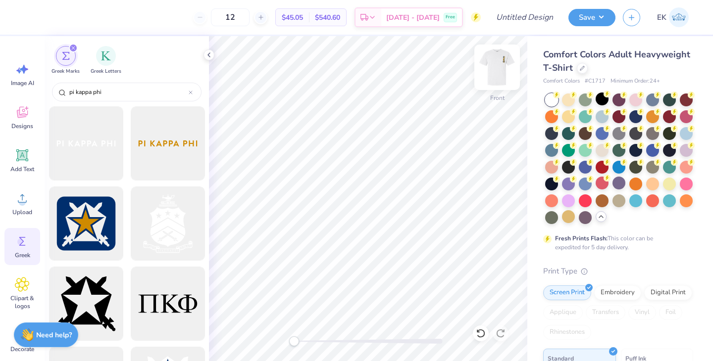
type input "pi kappa phi"
click at [495, 62] on img at bounding box center [497, 68] width 40 height 40
click at [492, 77] on img at bounding box center [497, 68] width 40 height 40
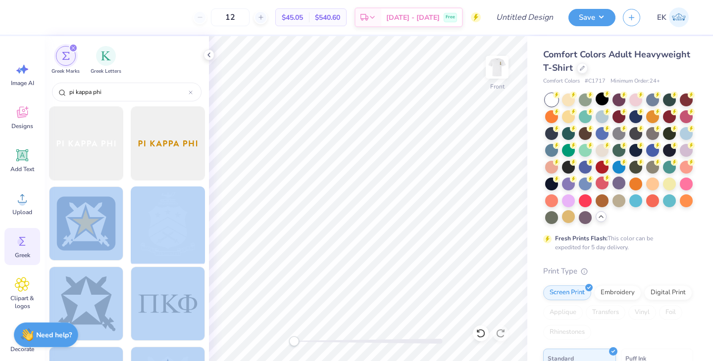
click at [359, 146] on div "12 $45.05 Per Item $540.60 Total Est. Delivery [DATE] - [DATE] Free Design Titl…" at bounding box center [356, 180] width 713 height 361
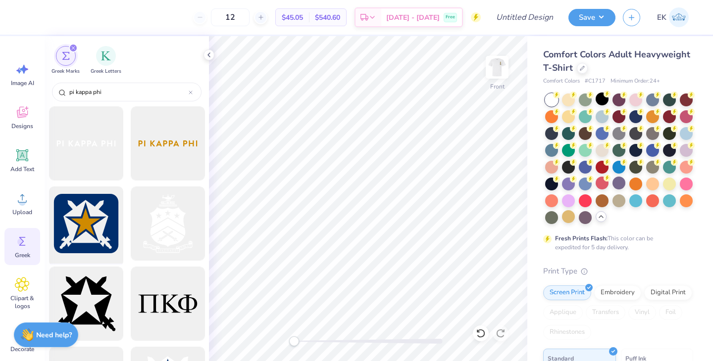
click at [119, 201] on div at bounding box center [86, 224] width 82 height 82
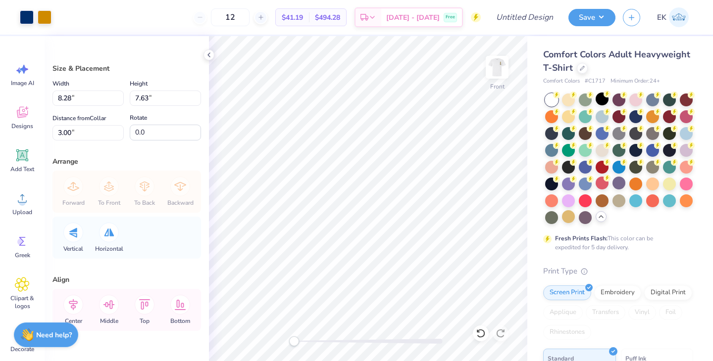
type input "8.28"
type input "7.63"
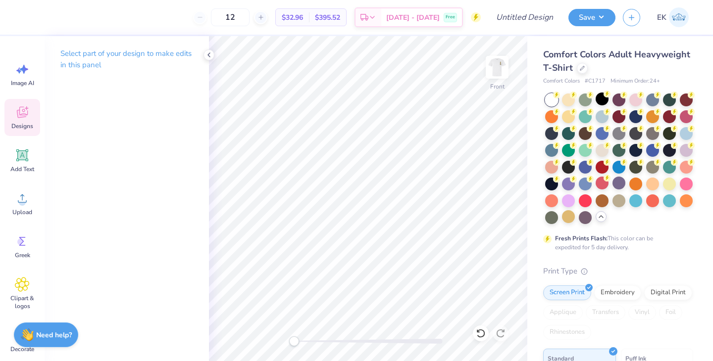
click at [26, 115] on icon at bounding box center [22, 112] width 11 height 11
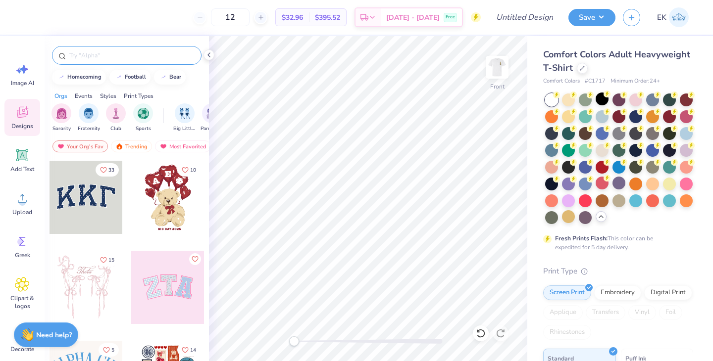
click at [110, 51] on input "text" at bounding box center [131, 55] width 127 height 10
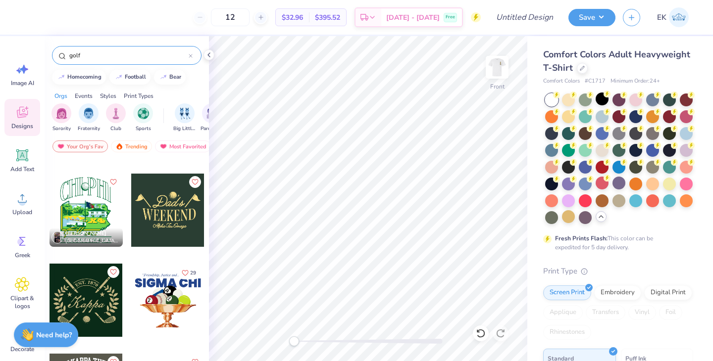
scroll to position [111, 0]
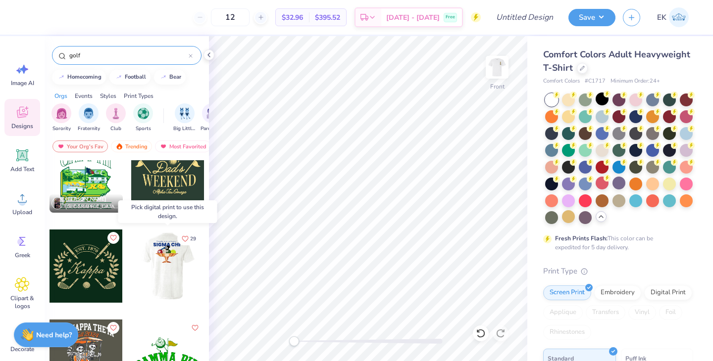
type input "golf"
click at [131, 263] on div at bounding box center [93, 266] width 73 height 73
click at [164, 253] on div at bounding box center [167, 266] width 73 height 73
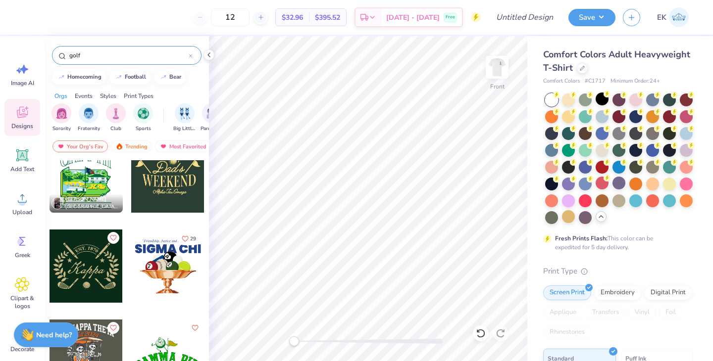
drag, startPoint x: 164, startPoint y: 253, endPoint x: 181, endPoint y: 272, distance: 25.6
click at [181, 272] on div at bounding box center [167, 266] width 73 height 73
click at [169, 266] on div at bounding box center [167, 266] width 73 height 73
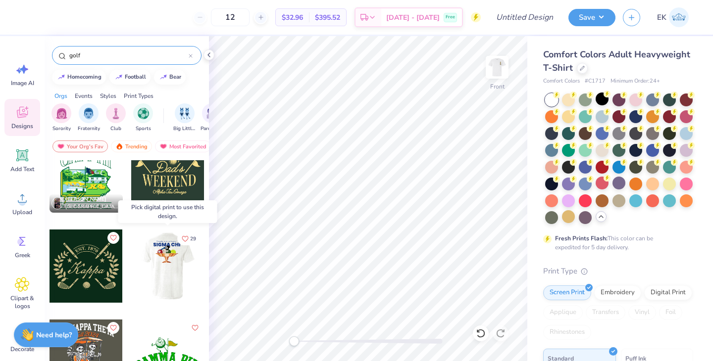
click at [169, 266] on div at bounding box center [167, 266] width 73 height 73
click at [163, 253] on div at bounding box center [167, 266] width 73 height 73
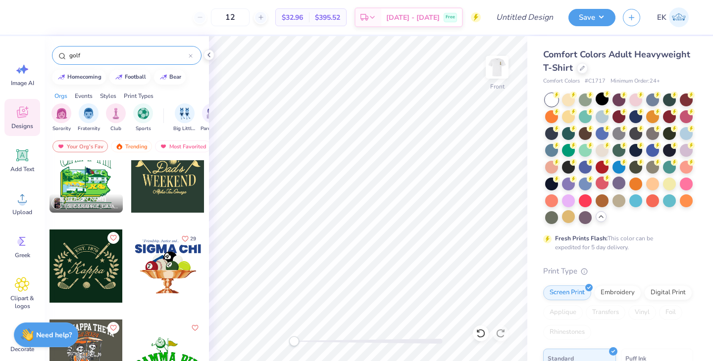
drag, startPoint x: 163, startPoint y: 260, endPoint x: 185, endPoint y: 257, distance: 21.6
click at [185, 257] on div at bounding box center [167, 266] width 73 height 73
click at [173, 256] on div at bounding box center [167, 266] width 73 height 73
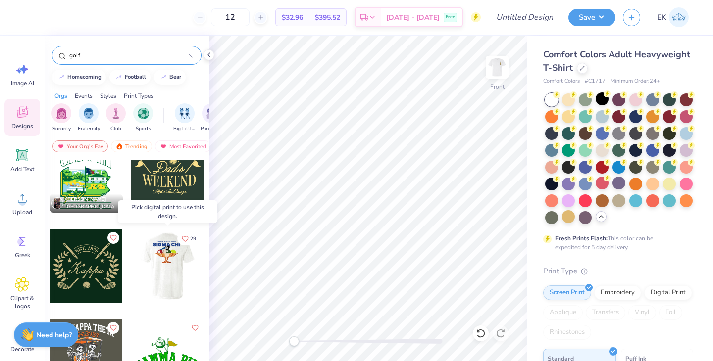
click at [155, 254] on div at bounding box center [167, 266] width 73 height 73
click at [159, 247] on div at bounding box center [167, 266] width 73 height 73
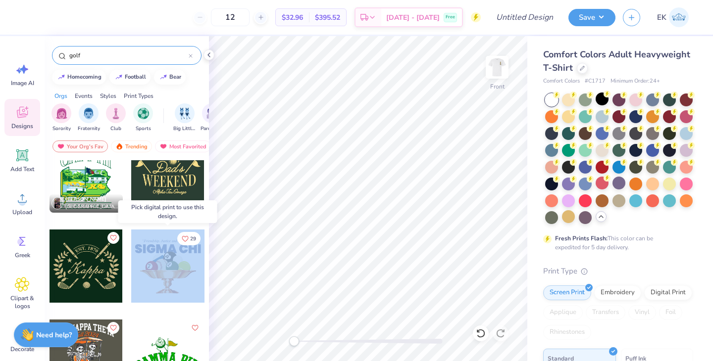
click at [159, 247] on div at bounding box center [167, 266] width 73 height 73
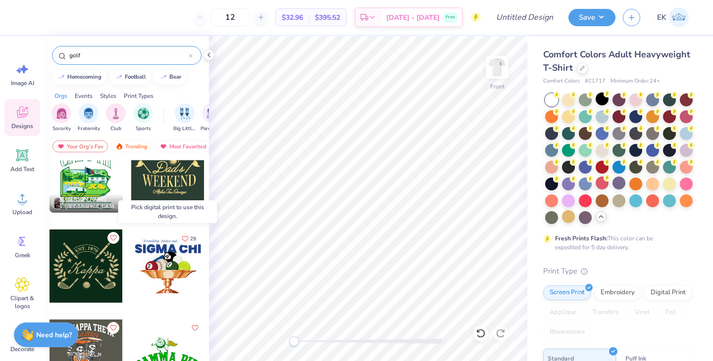
click at [154, 265] on div at bounding box center [167, 266] width 73 height 73
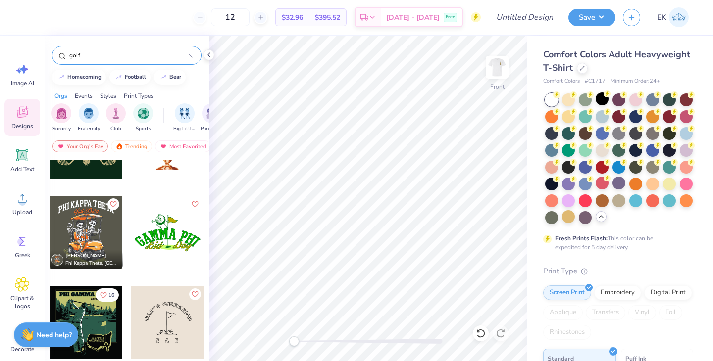
scroll to position [232, 0]
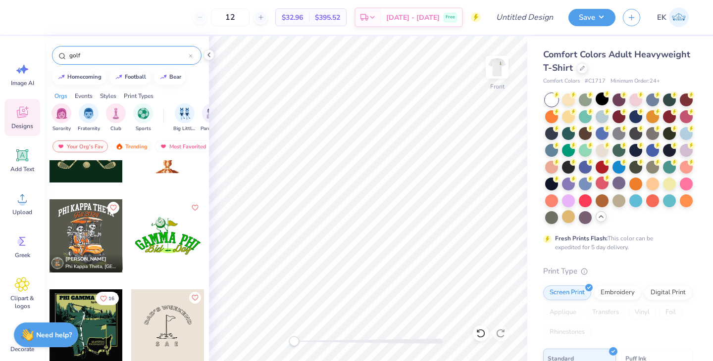
click at [158, 234] on div at bounding box center [167, 235] width 73 height 73
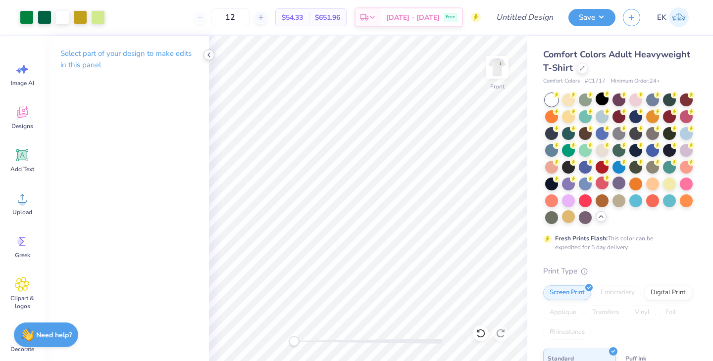
click at [206, 54] on icon at bounding box center [209, 55] width 8 height 8
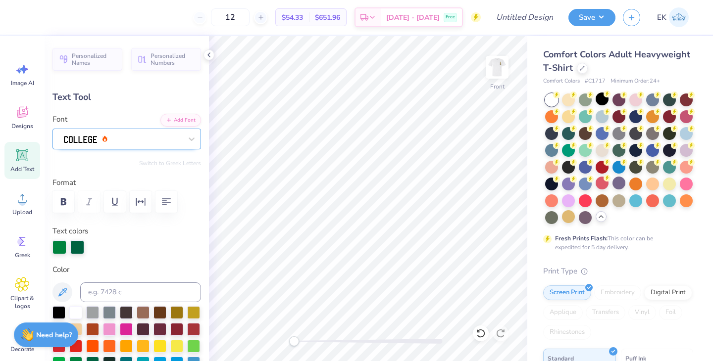
click at [147, 140] on div at bounding box center [123, 138] width 120 height 15
type textarea "PI KAPPA PHI"
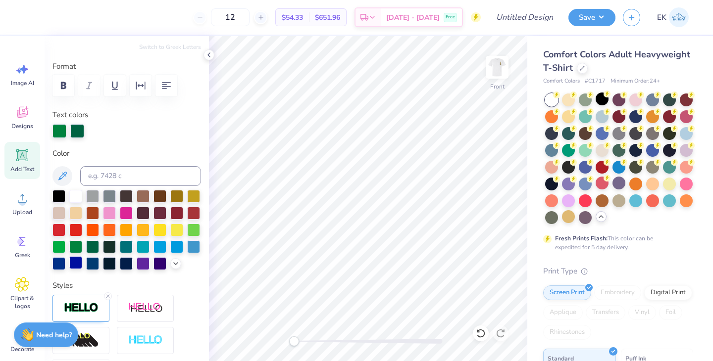
scroll to position [122, 0]
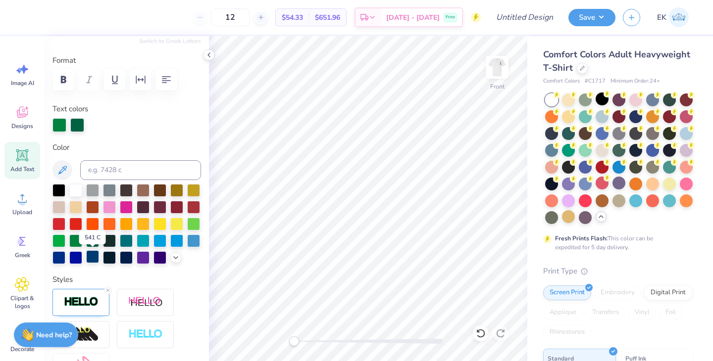
click at [94, 259] on div at bounding box center [92, 256] width 13 height 13
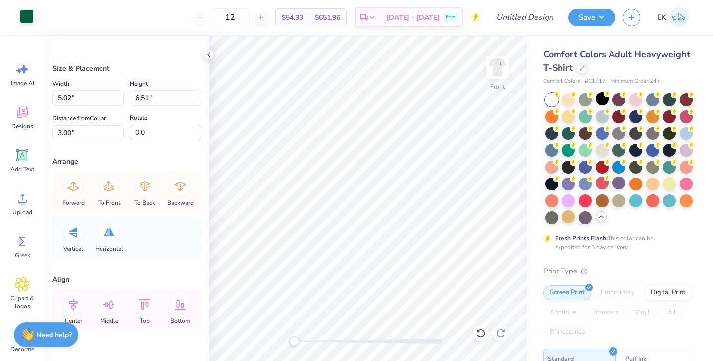
click at [27, 14] on div at bounding box center [27, 16] width 14 height 14
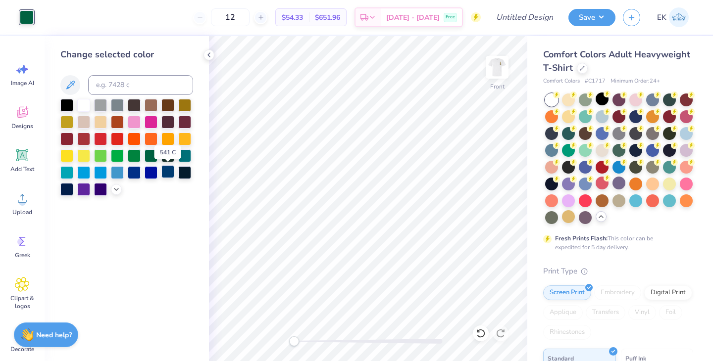
click at [168, 173] on div at bounding box center [167, 171] width 13 height 13
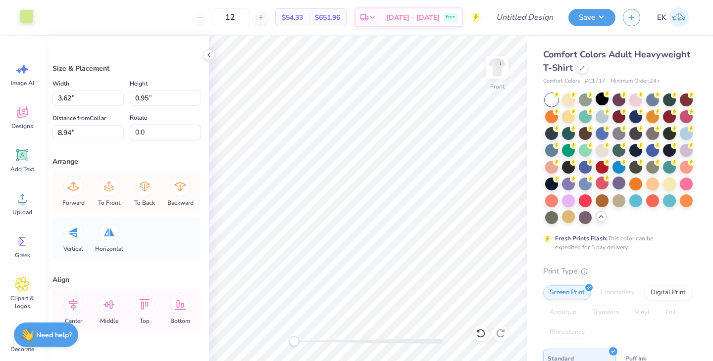
click at [26, 13] on div at bounding box center [27, 16] width 14 height 14
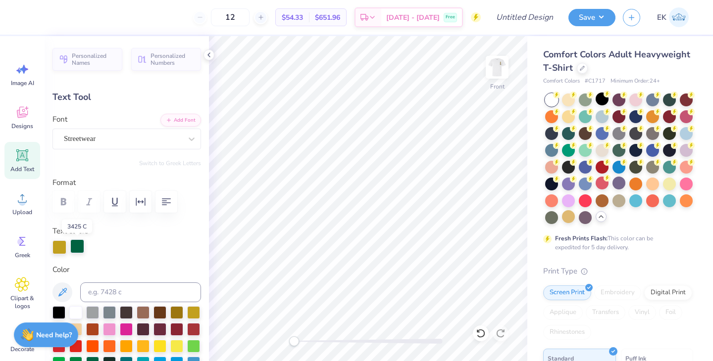
click at [78, 247] on div at bounding box center [77, 247] width 14 height 14
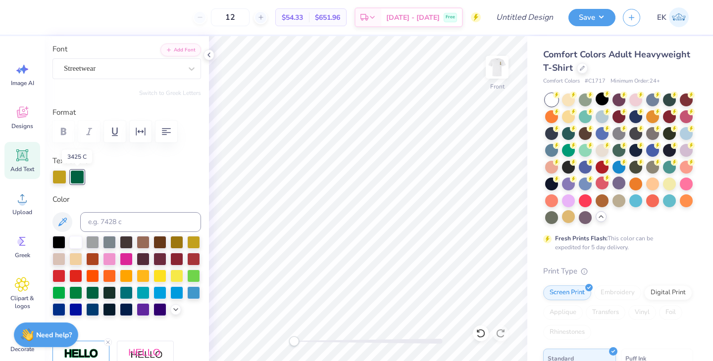
scroll to position [71, 0]
click at [89, 312] on div at bounding box center [92, 308] width 13 height 13
click at [75, 173] on div at bounding box center [77, 176] width 14 height 14
click at [93, 312] on div at bounding box center [92, 308] width 13 height 13
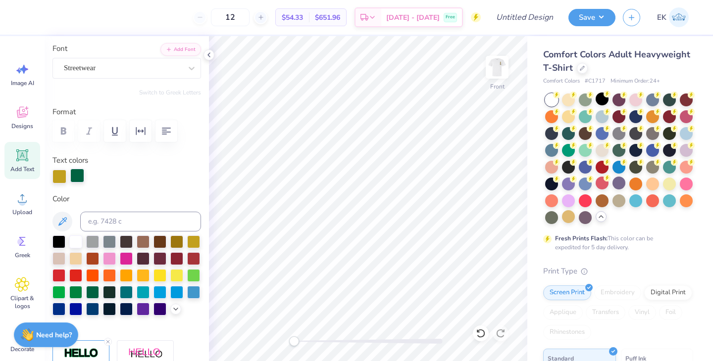
click at [78, 176] on div at bounding box center [77, 176] width 14 height 14
click at [94, 307] on div at bounding box center [92, 308] width 13 height 13
click at [94, 308] on div at bounding box center [92, 308] width 13 height 13
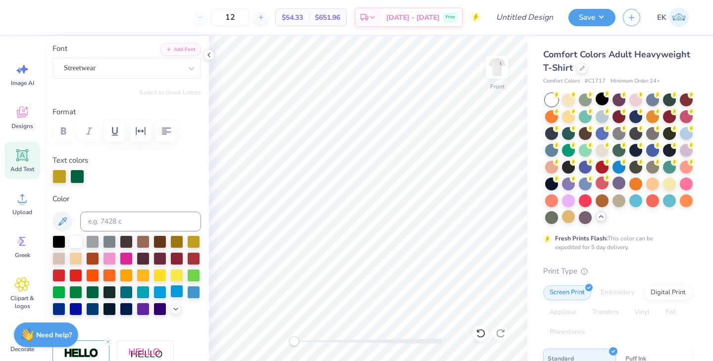
type input "3.89"
type input "1.91"
click at [79, 176] on div at bounding box center [77, 176] width 14 height 14
click at [97, 308] on div at bounding box center [92, 308] width 13 height 13
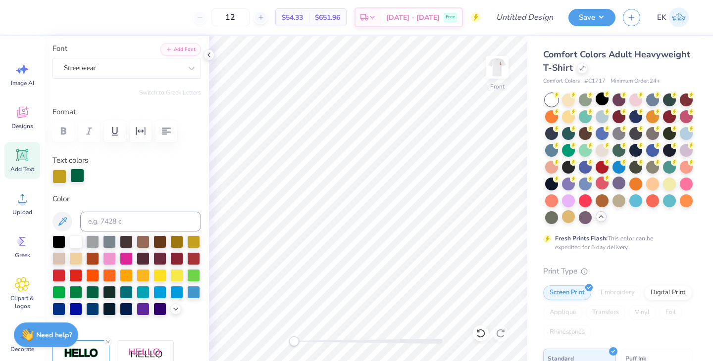
click at [73, 181] on div at bounding box center [77, 176] width 14 height 14
click at [75, 174] on div at bounding box center [77, 176] width 14 height 14
click at [93, 310] on div at bounding box center [92, 308] width 13 height 13
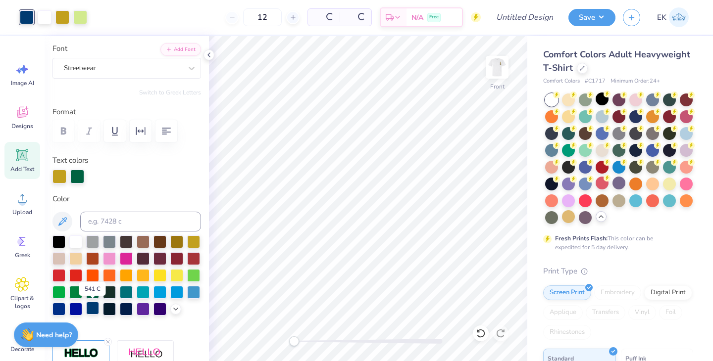
click at [93, 310] on div at bounding box center [92, 308] width 13 height 13
click at [63, 226] on icon at bounding box center [62, 222] width 12 height 12
click at [79, 173] on div at bounding box center [77, 176] width 14 height 14
click at [58, 217] on icon at bounding box center [62, 222] width 12 height 12
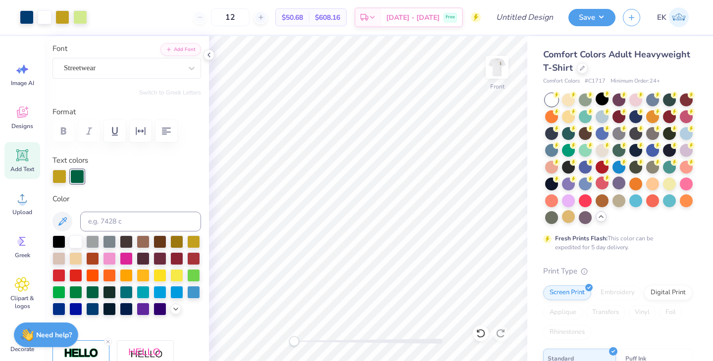
click at [338, 139] on div "Art colors 12 $50.68 Per Item $608.16 Total Est. Delivery [DATE] - [DATE] Free …" at bounding box center [356, 180] width 713 height 361
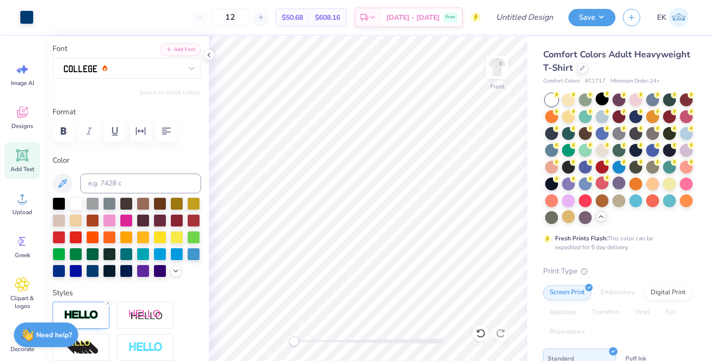
type input "11.51"
type input "1.78"
type input "6.53"
click at [67, 184] on icon at bounding box center [62, 184] width 12 height 12
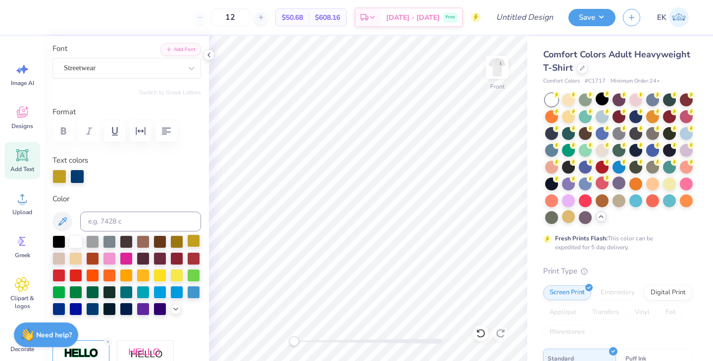
type input "3.55"
type input "1.46"
type input "8.30"
type input "3.89"
type input "1.91"
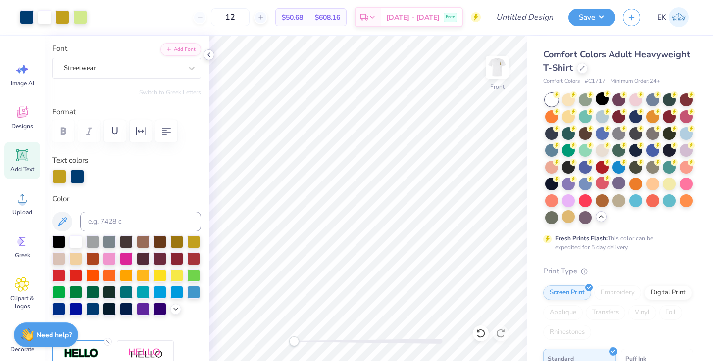
click at [209, 54] on icon at bounding box center [209, 55] width 8 height 8
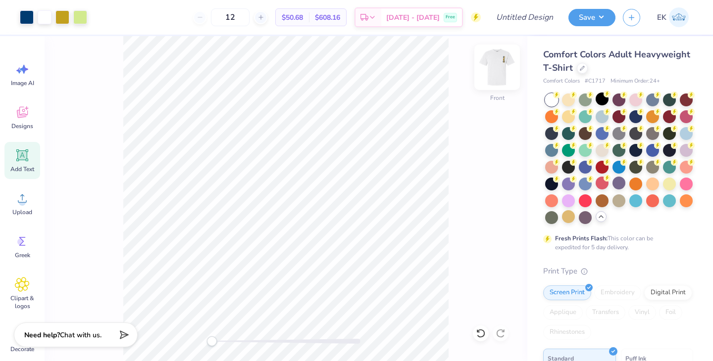
click at [499, 63] on img at bounding box center [497, 68] width 40 height 40
click at [495, 70] on img at bounding box center [497, 68] width 40 height 40
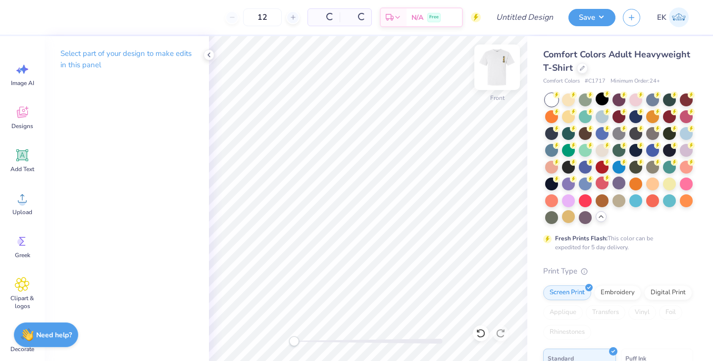
click at [492, 70] on img at bounding box center [497, 68] width 40 height 40
click at [22, 254] on span "Greek" at bounding box center [22, 255] width 15 height 8
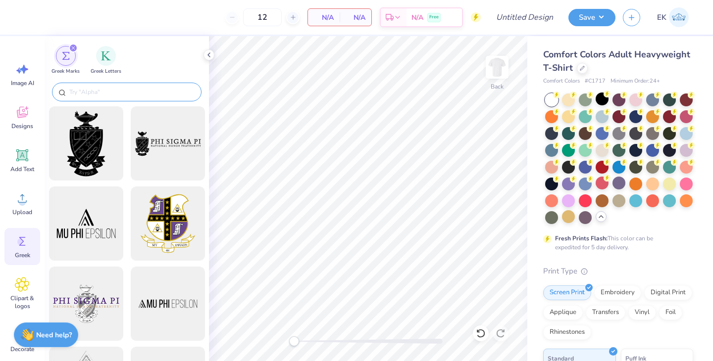
click at [85, 90] on input "text" at bounding box center [131, 92] width 127 height 10
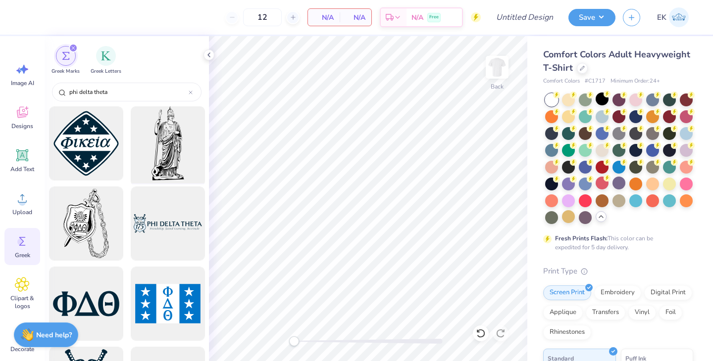
type input "phi delta theta"
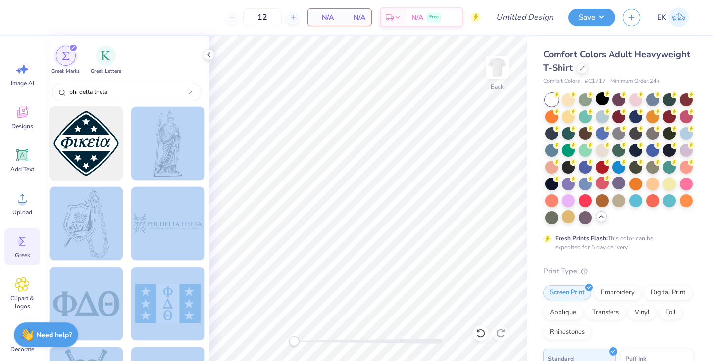
click at [212, 169] on div "12 N/A Per Item N/A Total Est. Delivery N/A Free Design Title Save EK Image AI …" at bounding box center [356, 180] width 713 height 361
click at [184, 209] on div at bounding box center [168, 224] width 82 height 82
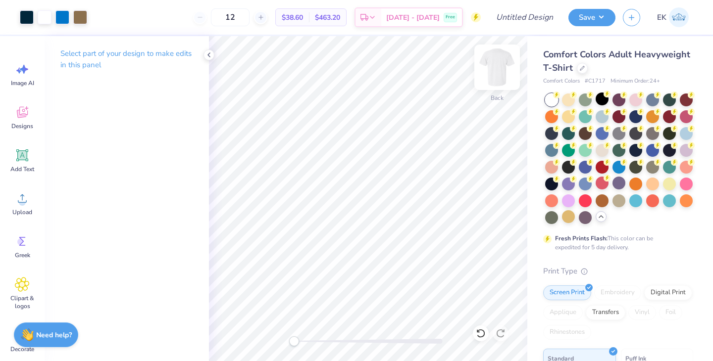
click at [500, 68] on img at bounding box center [497, 68] width 40 height 40
click at [24, 125] on span "Designs" at bounding box center [22, 126] width 22 height 8
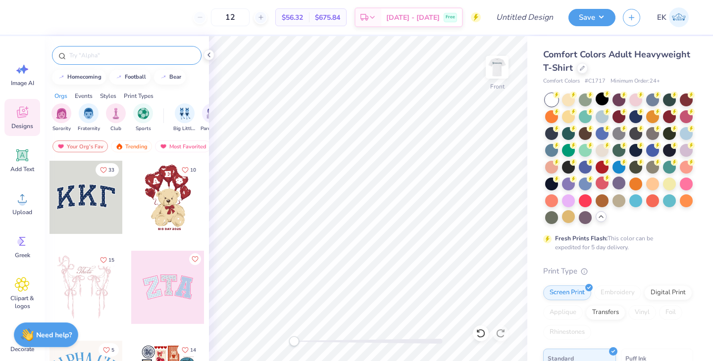
click at [89, 57] on input "text" at bounding box center [131, 55] width 127 height 10
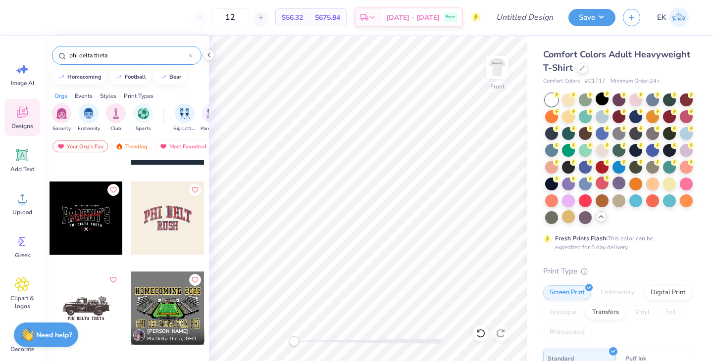
scroll to position [0, 0]
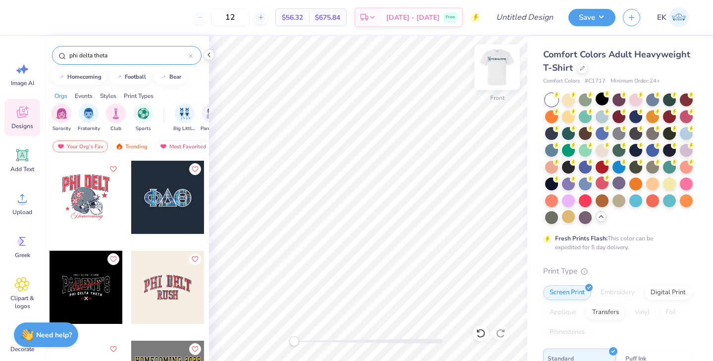
type input "phi delta theta"
click at [497, 66] on img at bounding box center [497, 68] width 40 height 40
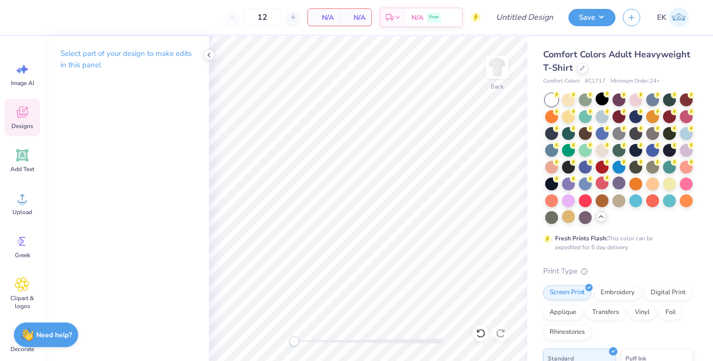
click at [15, 116] on icon at bounding box center [22, 112] width 15 height 15
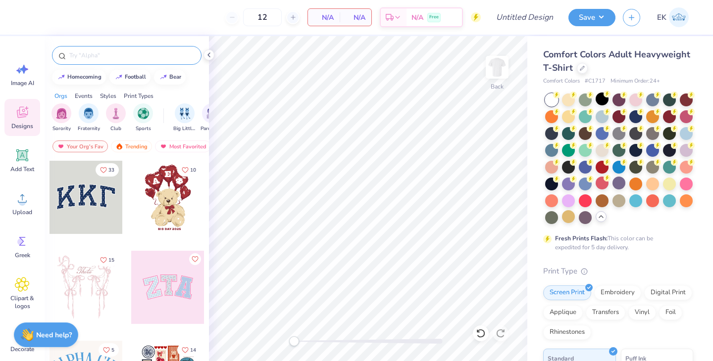
click at [92, 53] on input "text" at bounding box center [131, 55] width 127 height 10
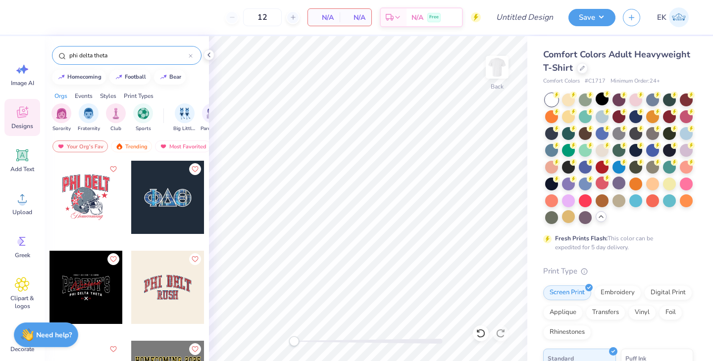
type input "phi delta theta"
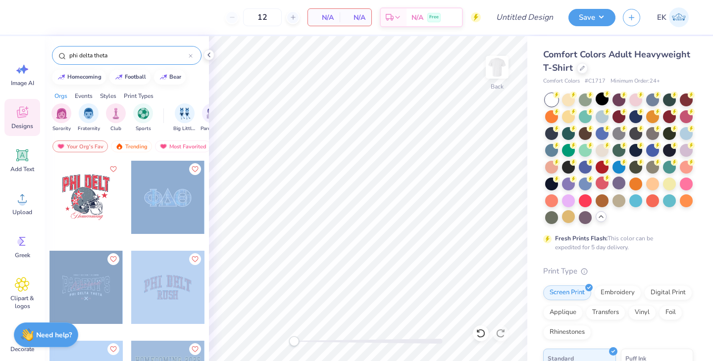
click at [280, 181] on div "12 N/A Per Item N/A Total Est. Delivery N/A Free Design Title Save EK Image AI …" at bounding box center [356, 180] width 713 height 361
click at [145, 182] on div at bounding box center [167, 197] width 73 height 73
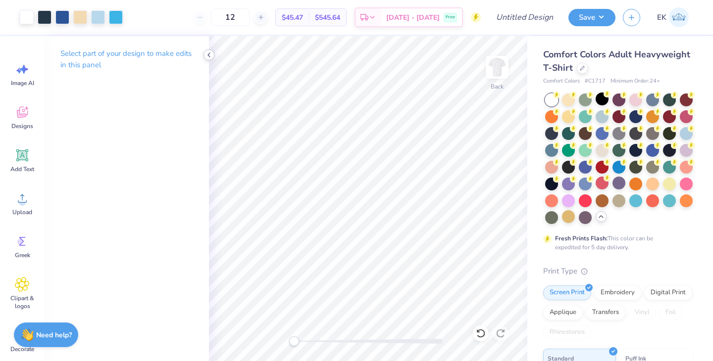
click at [206, 56] on icon at bounding box center [209, 55] width 8 height 8
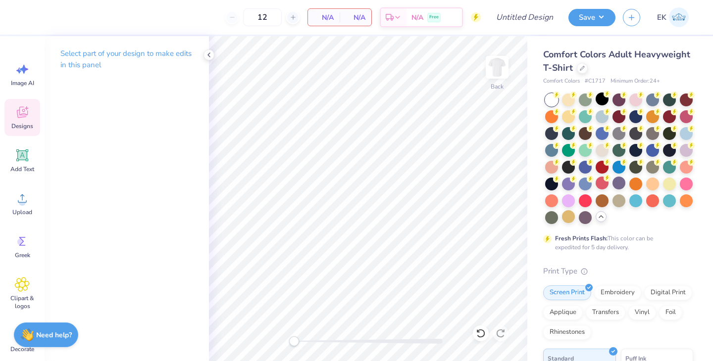
click at [17, 113] on icon at bounding box center [22, 112] width 11 height 11
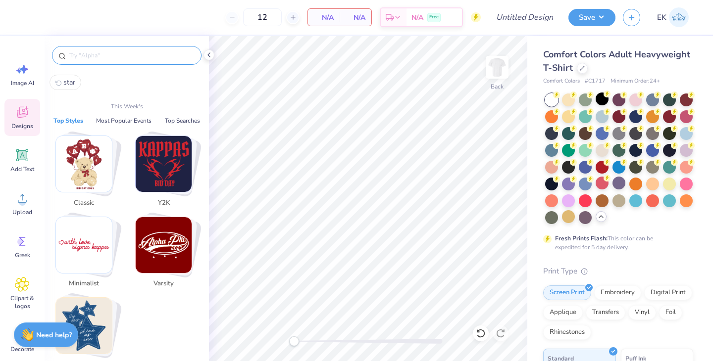
click at [96, 52] on input "text" at bounding box center [131, 55] width 127 height 10
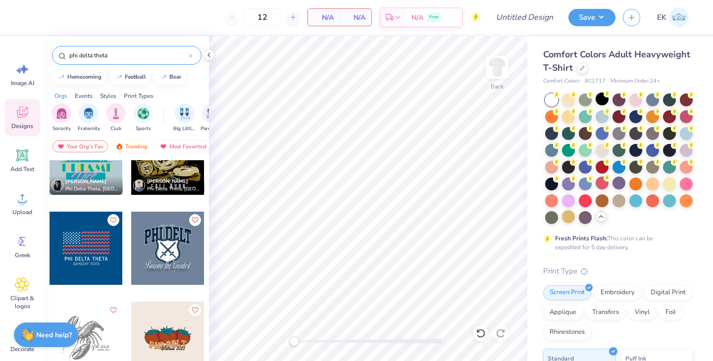
scroll to position [323, 0]
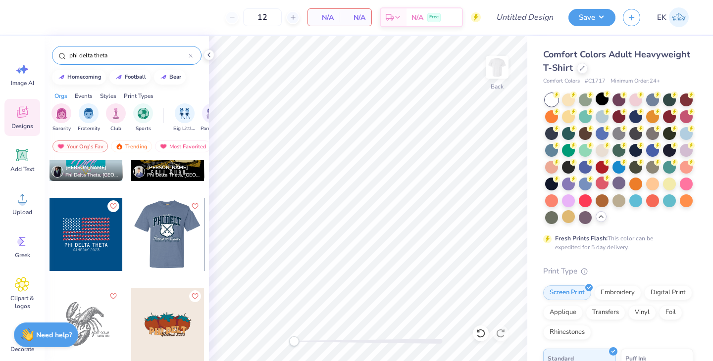
type input "phi delta theta"
click at [155, 229] on div at bounding box center [167, 234] width 73 height 73
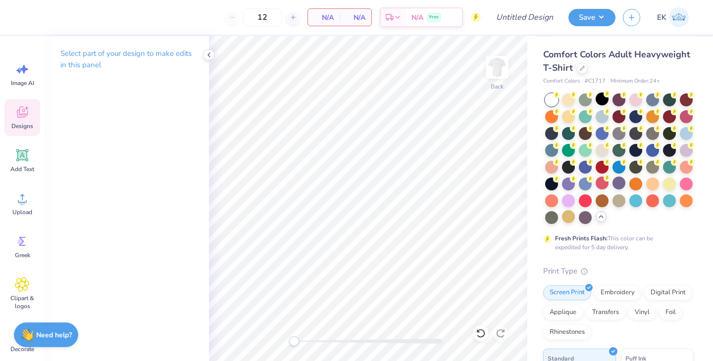
click at [26, 114] on icon at bounding box center [22, 112] width 11 height 11
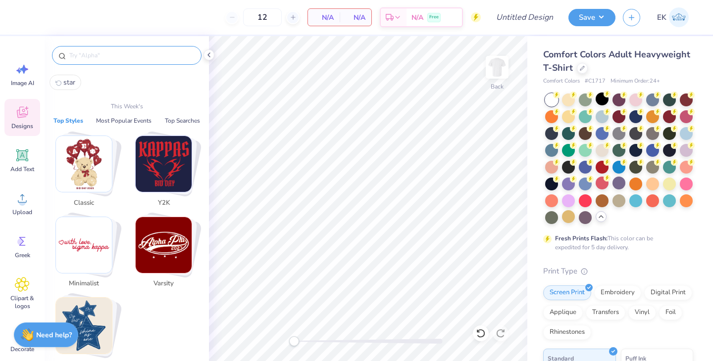
click at [83, 51] on input "text" at bounding box center [131, 55] width 127 height 10
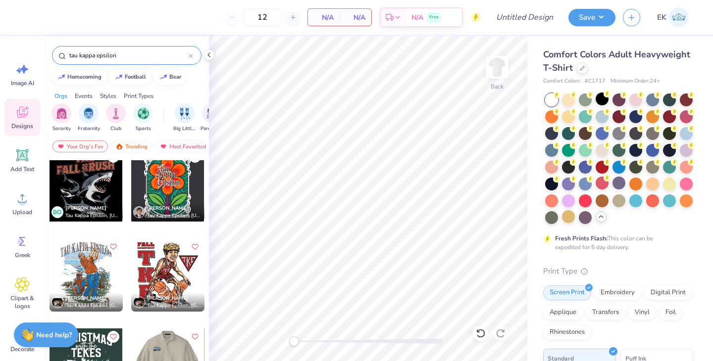
scroll to position [0, 0]
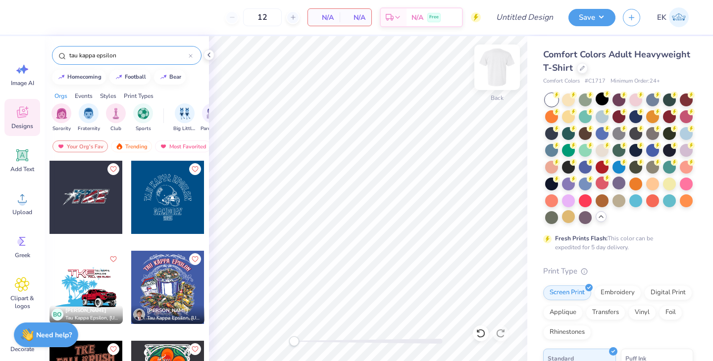
type input "tau kappa epsilon"
click at [493, 66] on img at bounding box center [497, 68] width 40 height 40
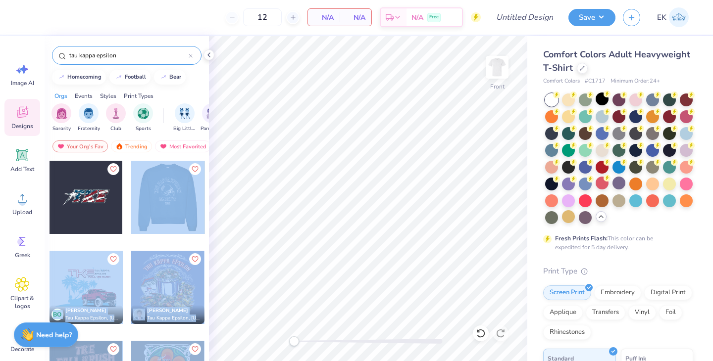
click at [372, 189] on div "12 N/A Per Item N/A Total Est. Delivery N/A Free Design Title Save EK Image AI …" at bounding box center [356, 180] width 713 height 361
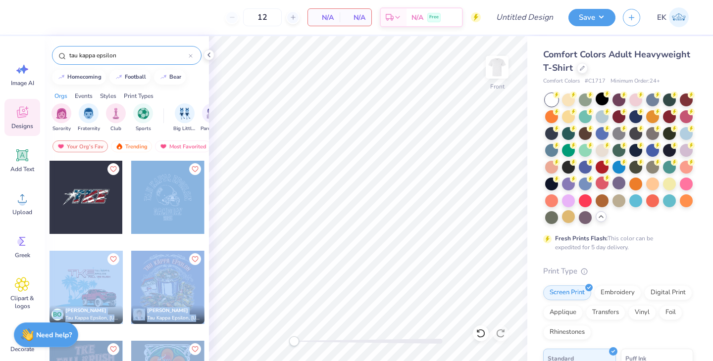
click at [148, 191] on div at bounding box center [167, 197] width 73 height 73
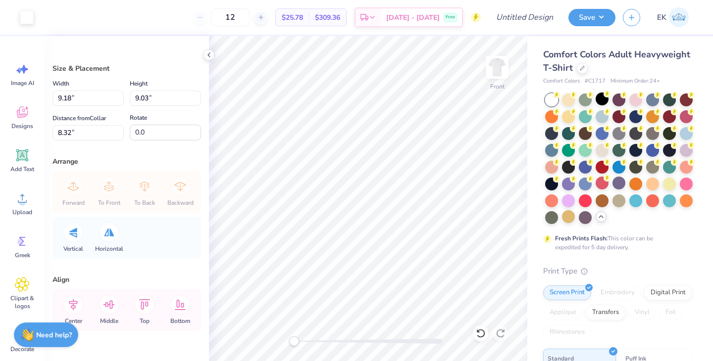
type input "9.18"
type input "9.03"
type input "8.32"
type input "14.19"
type input "13.96"
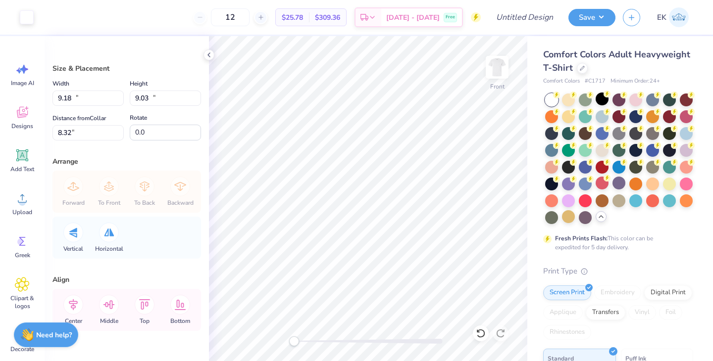
type input "3.39"
click at [29, 23] on div at bounding box center [27, 16] width 14 height 14
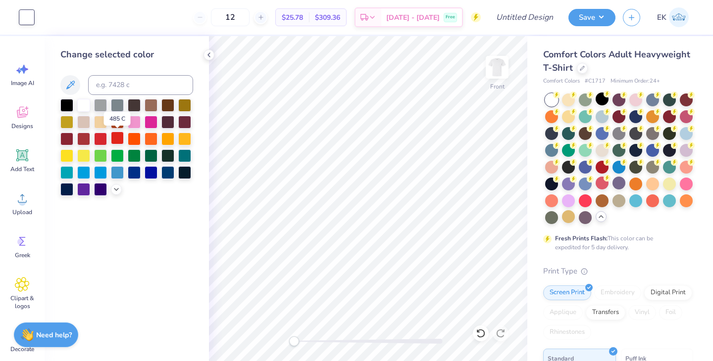
click at [115, 137] on div at bounding box center [117, 138] width 13 height 13
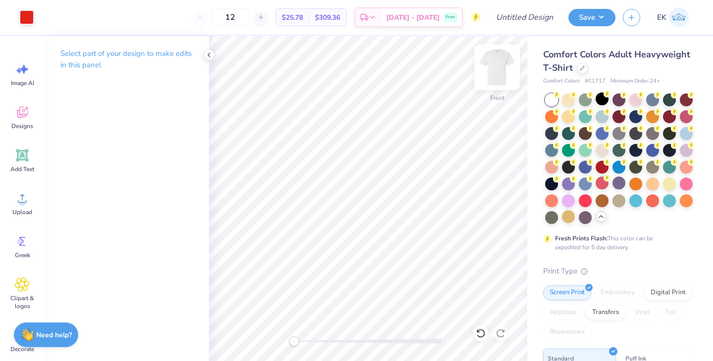
click at [486, 73] on img at bounding box center [497, 68] width 40 height 40
click at [24, 244] on icon at bounding box center [22, 241] width 15 height 15
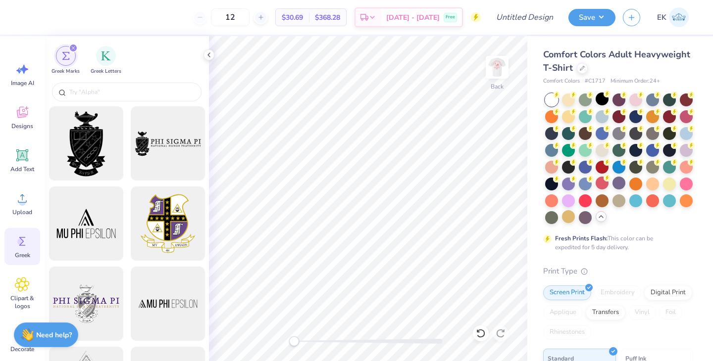
click at [88, 82] on div at bounding box center [127, 93] width 164 height 26
click at [87, 93] on input "text" at bounding box center [131, 92] width 127 height 10
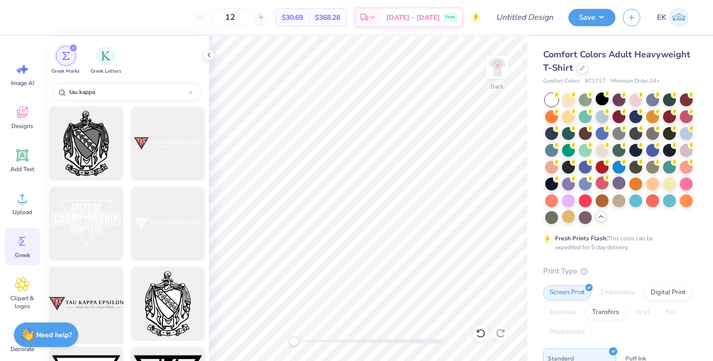
type input "tau kappa"
drag, startPoint x: 95, startPoint y: 300, endPoint x: 91, endPoint y: 278, distance: 22.2
click at [91, 278] on div at bounding box center [86, 304] width 82 height 82
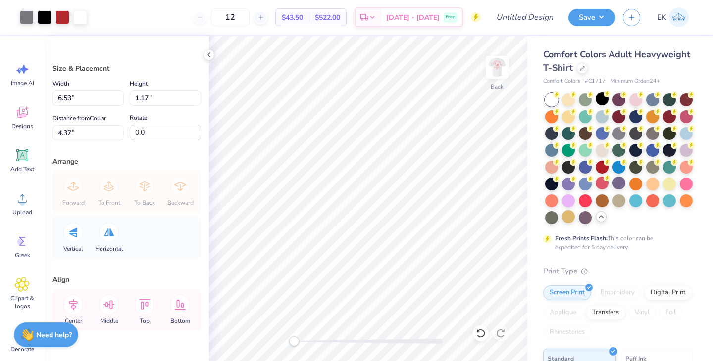
type input "6.53"
type input "1.17"
type input "4.37"
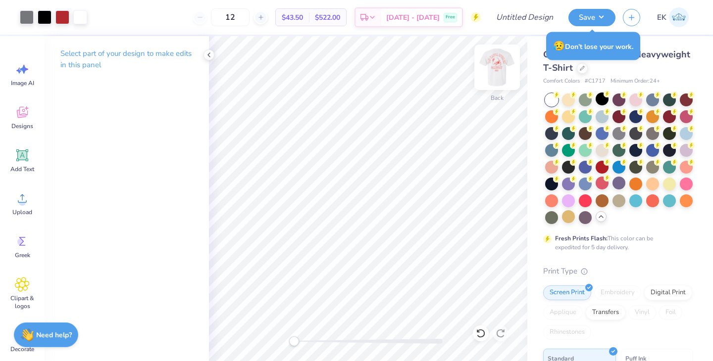
click at [496, 65] on img at bounding box center [497, 68] width 40 height 40
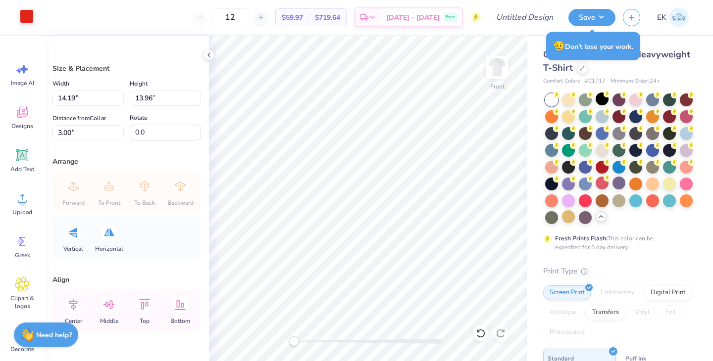
click at [30, 21] on div at bounding box center [27, 16] width 14 height 14
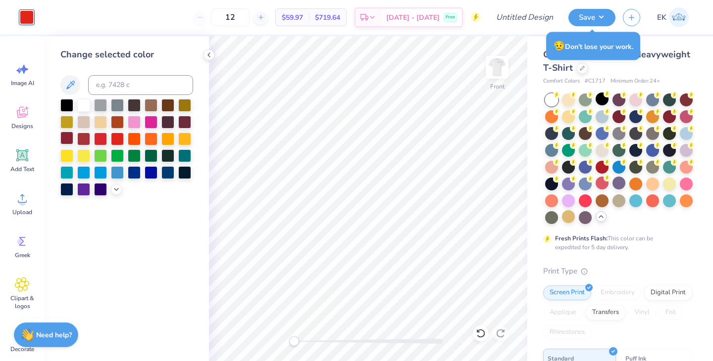
click at [69, 137] on div at bounding box center [66, 138] width 13 height 13
